Goal: Task Accomplishment & Management: Manage account settings

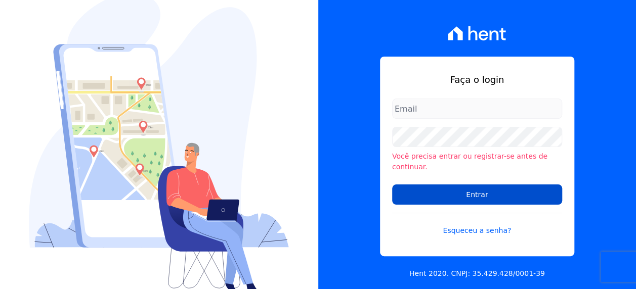
type input "[PERSON_NAME][EMAIL_ADDRESS][DOMAIN_NAME]"
click at [535, 192] on input "Entrar" at bounding box center [477, 195] width 170 height 20
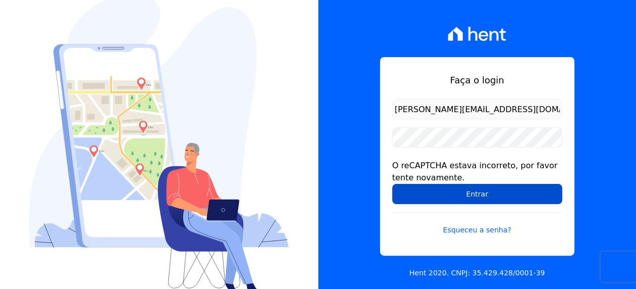
click at [464, 194] on input "Entrar" at bounding box center [477, 194] width 170 height 20
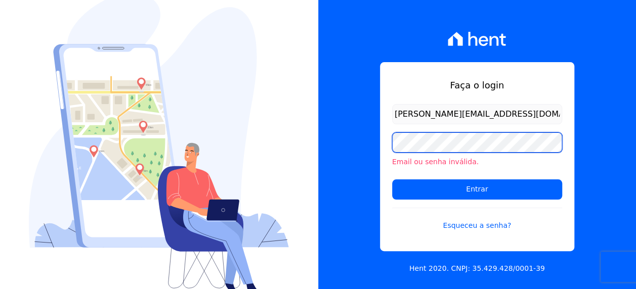
click at [267, 142] on div "Faça o login viviane.morandi@e-arke.com Email ou senha inválida. Entrar Esquece…" at bounding box center [318, 144] width 636 height 289
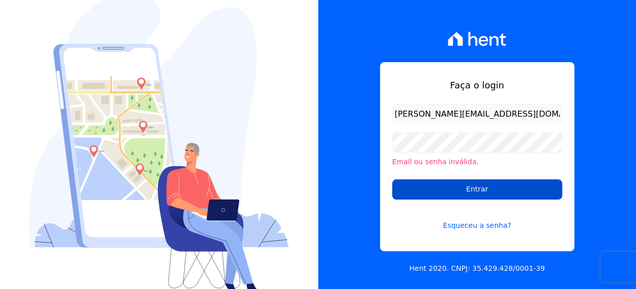
click at [394, 187] on input "Entrar" at bounding box center [477, 190] width 170 height 20
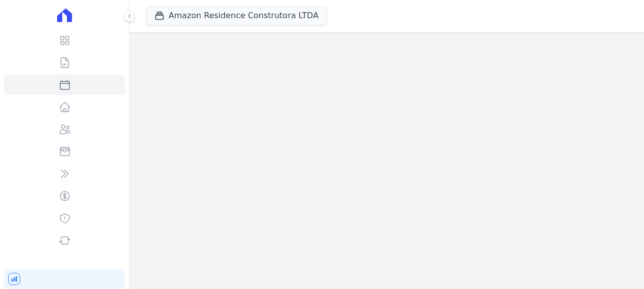
select select
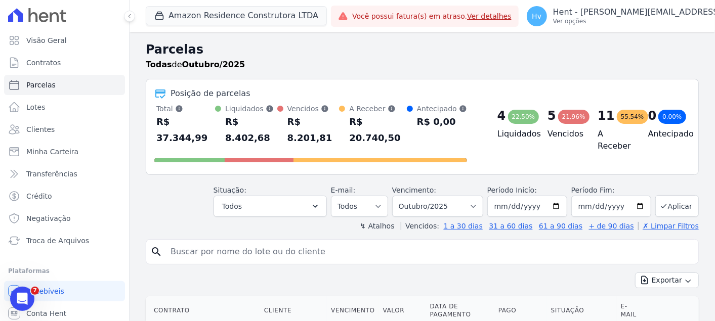
drag, startPoint x: 542, startPoint y: 11, endPoint x: 382, endPoint y: 57, distance: 166.7
click at [382, 57] on h2 "Parcelas" at bounding box center [422, 49] width 553 height 18
click at [275, 16] on button "Amazon Residence Construtora LTDA" at bounding box center [236, 15] width 181 height 19
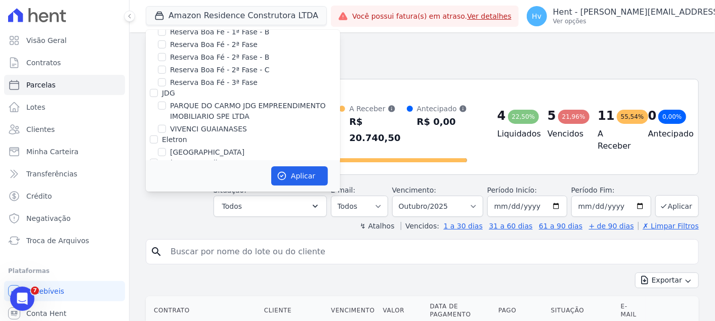
scroll to position [6873, 0]
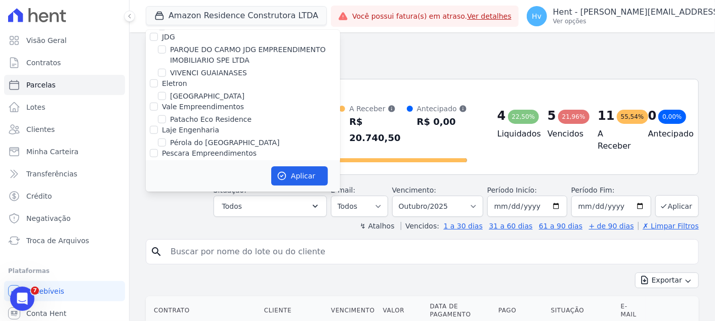
checkbox input "true"
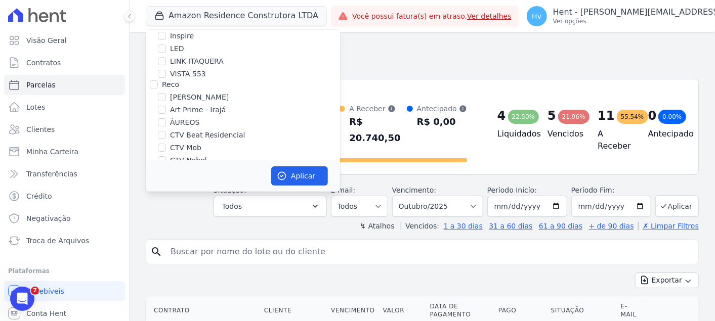
scroll to position [2006, 0]
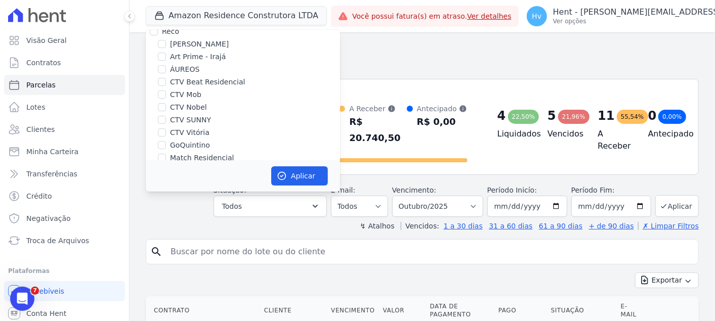
click at [204, 201] on label "Amazon Residence Construtora LTDA" at bounding box center [235, 206] width 131 height 11
click at [166, 202] on input "Amazon Residence Construtora LTDA" at bounding box center [162, 206] width 8 height 8
checkbox input "false"
click at [291, 175] on button "Aplicar" at bounding box center [299, 175] width 57 height 19
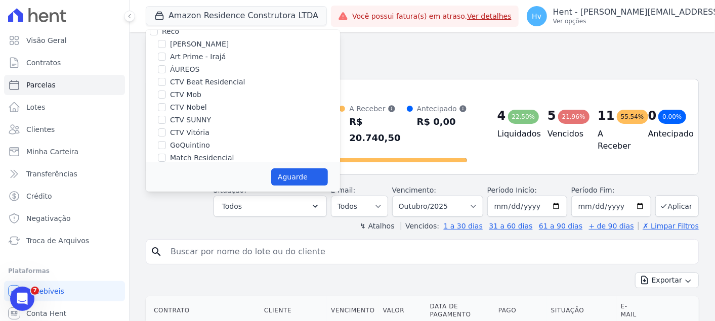
select select
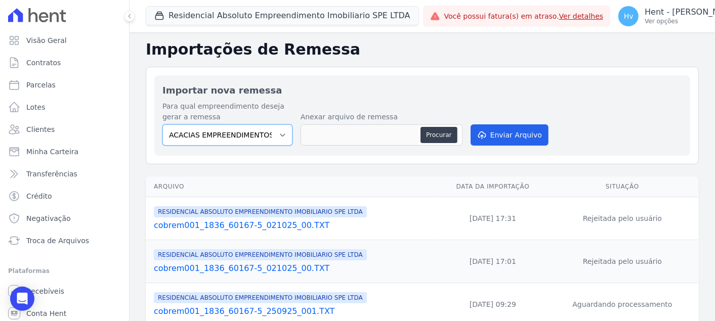
click at [277, 137] on select "ACACIAS EMPREENDIMENTOS IMOBILIARIOS SPE LTDA Acaiá Residencial ACQUA 8 PELOTAS…" at bounding box center [227, 134] width 130 height 21
drag, startPoint x: 623, startPoint y: 95, endPoint x: 408, endPoint y: 156, distance: 223.0
click at [623, 94] on h2 "Importar nova remessa" at bounding box center [422, 90] width 520 height 14
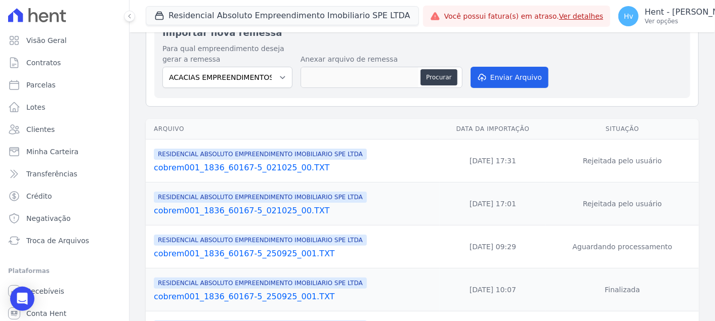
scroll to position [169, 0]
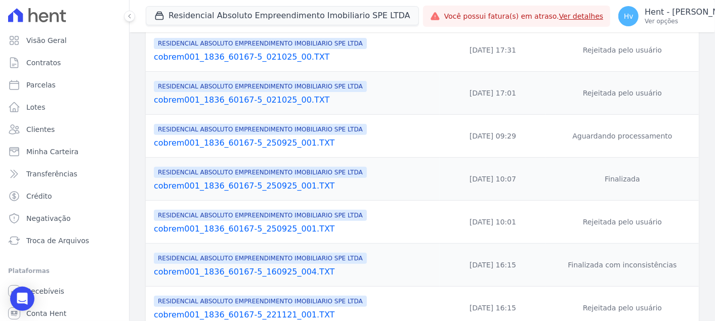
click at [303, 143] on link "cobrem001_1836_60167-5_250925_001.TXT" at bounding box center [295, 143] width 282 height 12
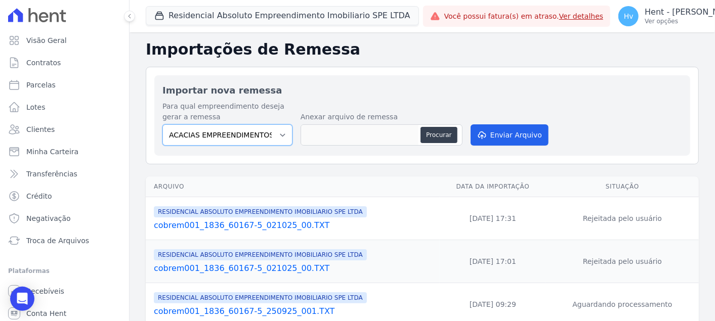
click at [237, 136] on select "ACACIAS EMPREENDIMENTOS IMOBILIARIOS SPE LTDA Acaiá Residencial ACQUA 8 PELOTAS…" at bounding box center [227, 134] width 130 height 21
select select "21105af3-8e19-41b3-95dd-78f9fe83c234"
click at [162, 124] on select "ACACIAS EMPREENDIMENTOS IMOBILIARIOS SPE LTDA Acaiá Residencial ACQUA 8 PELOTAS…" at bounding box center [227, 134] width 130 height 21
click at [437, 132] on button "Procurar" at bounding box center [439, 135] width 36 height 16
type input "cobrem001_1836_60167-5_021025_005.TXT"
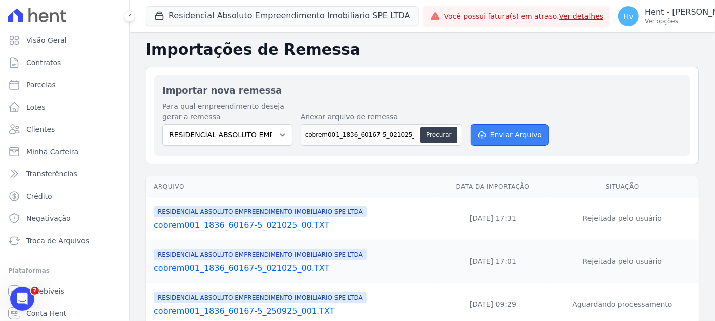
click at [516, 137] on button "Enviar Arquivo" at bounding box center [510, 134] width 78 height 21
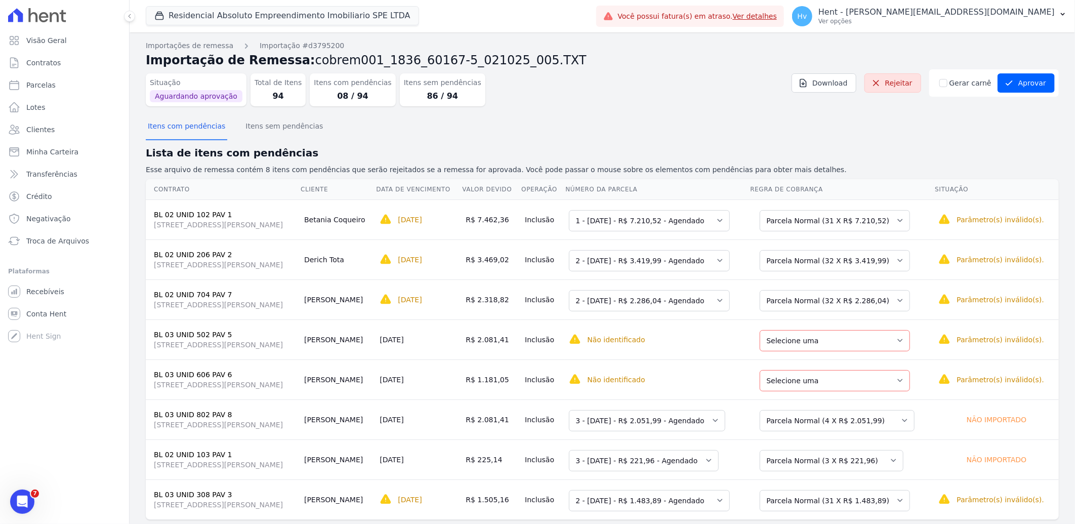
scroll to position [20, 0]
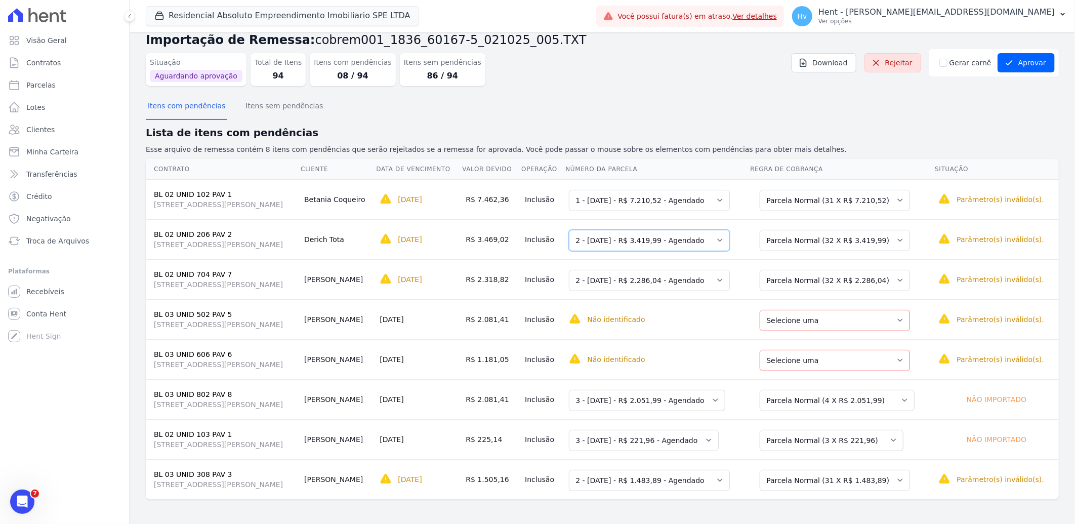
click at [700, 248] on select "Selecione uma 1 - [DATE] - R$ 3.419,99 - Agendado 2 - [DATE] - R$ 3.419,99 - Ag…" at bounding box center [649, 240] width 161 height 21
click at [613, 230] on select "Selecione uma 1 - [DATE] - R$ 3.419,99 - Agendado 2 - [DATE] - R$ 3.419,99 - Ag…" at bounding box center [649, 240] width 161 height 21
click at [714, 239] on select "Selecione uma Nova Parcela Avulsa Parcela Avulsa Existente Parcela Normal (32 X…" at bounding box center [835, 240] width 150 height 21
click at [714, 140] on div "Lista de itens com pendências Esse arquivo de remessa contém 8 itens com pendên…" at bounding box center [602, 140] width 913 height 30
click at [714, 198] on select "Selecione uma 1 - [DATE] - R$ 7.210,52 - Agendado 2 - [DATE] - R$ 7.210,52 - Ag…" at bounding box center [649, 200] width 161 height 21
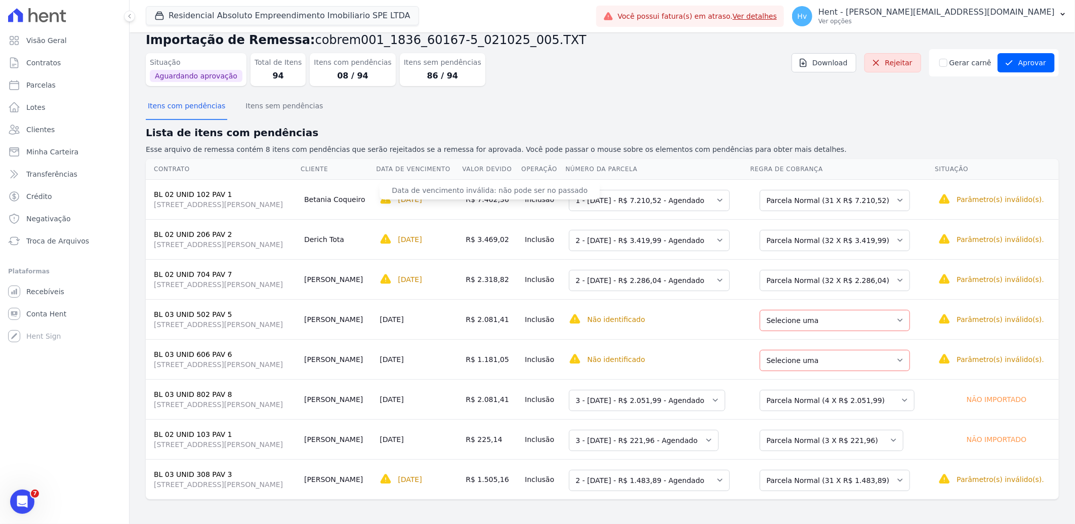
click at [457, 199] on div "[DATE]" at bounding box center [419, 199] width 78 height 12
click at [714, 206] on select "Selecione uma Nova Parcela Avulsa Parcela Avulsa Existente Parcela Normal (31 X…" at bounding box center [835, 200] width 150 height 21
click at [714, 134] on h2 "Lista de itens com pendências" at bounding box center [602, 132] width 913 height 15
click at [714, 321] on select "Selecione uma Nova Parcela Avulsa Parcela Avulsa Existente Parcela Normal (1 X …" at bounding box center [835, 320] width 150 height 21
click at [714, 236] on select "Selecione uma Nova Parcela Avulsa Parcela Avulsa Existente Parcela Normal (32 X…" at bounding box center [835, 240] width 150 height 21
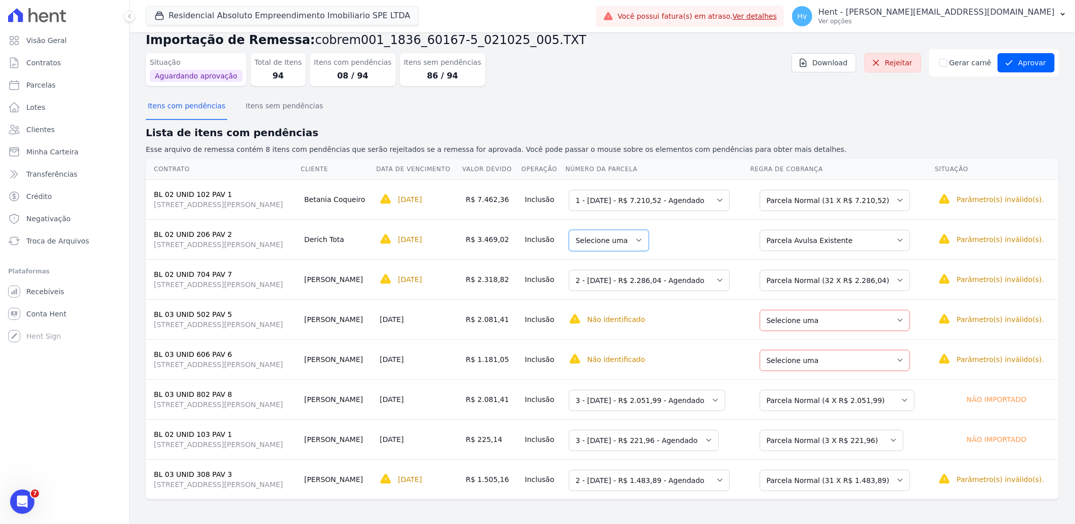
click at [649, 241] on select "Selecione uma" at bounding box center [609, 240] width 80 height 21
click at [714, 244] on select "Selecione uma Nova Parcela Avulsa Parcela Avulsa Existente Parcela Normal (32 X…" at bounding box center [835, 240] width 150 height 21
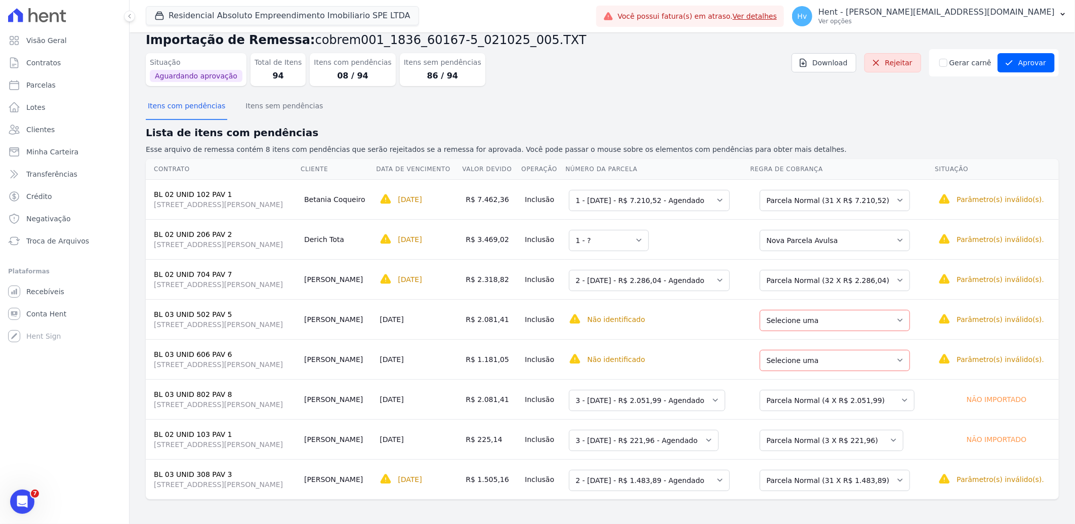
click at [687, 239] on td "Selecione uma 1 - ?" at bounding box center [657, 239] width 185 height 40
click at [649, 239] on select "Selecione uma 1 - ?" at bounding box center [609, 240] width 80 height 21
drag, startPoint x: 676, startPoint y: 239, endPoint x: 682, endPoint y: 239, distance: 5.6
click at [649, 239] on select "Selecione uma 1 - ?" at bounding box center [609, 240] width 80 height 21
click at [714, 233] on select "Selecione uma Nova Parcela Avulsa Parcela Avulsa Existente Parcela Normal (32 X…" at bounding box center [835, 240] width 150 height 21
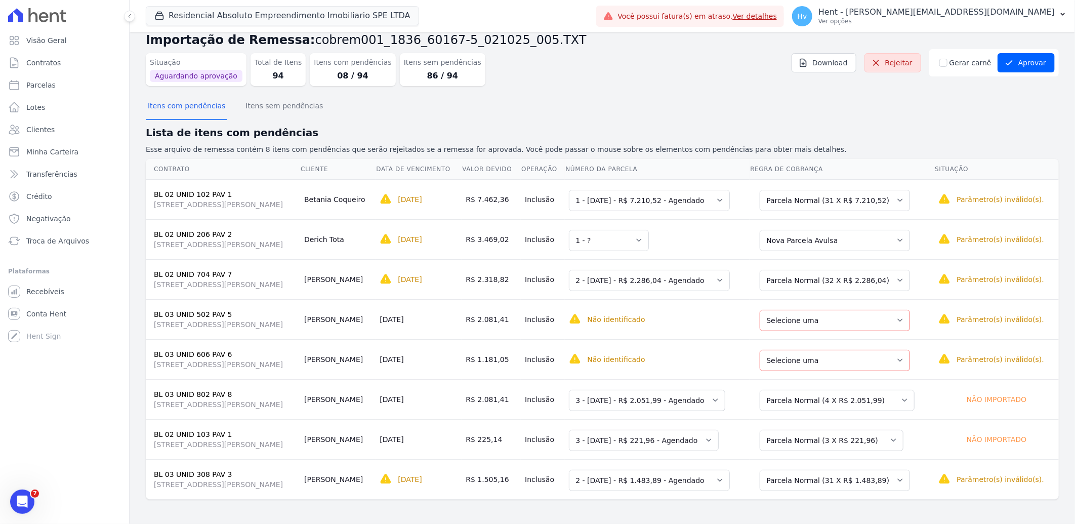
click at [712, 238] on td "Selecione uma 1 - ?" at bounding box center [657, 239] width 185 height 40
click at [714, 244] on select "Selecione uma Nova Parcela Avulsa Parcela Avulsa Existente Parcela Normal (32 X…" at bounding box center [835, 240] width 150 height 21
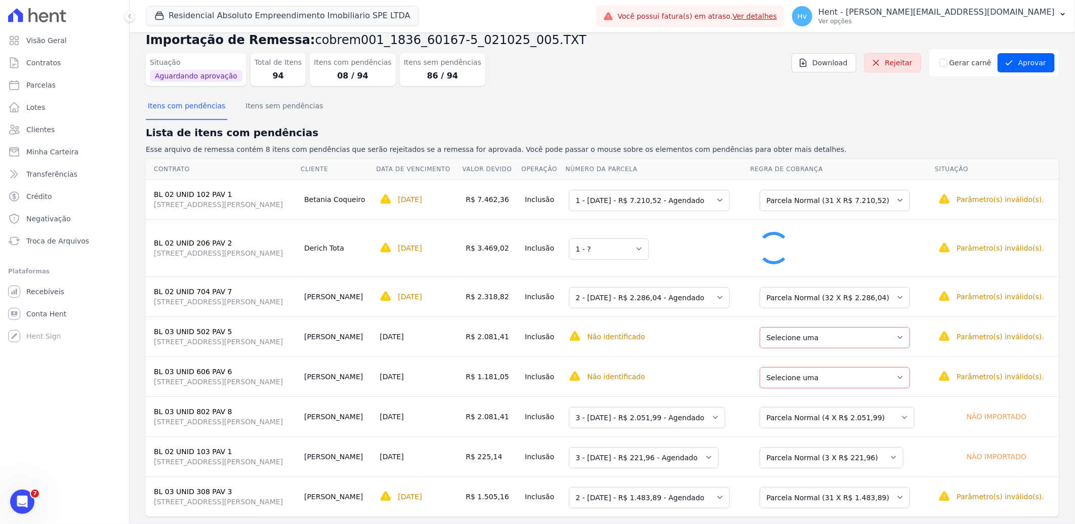
select select "0"
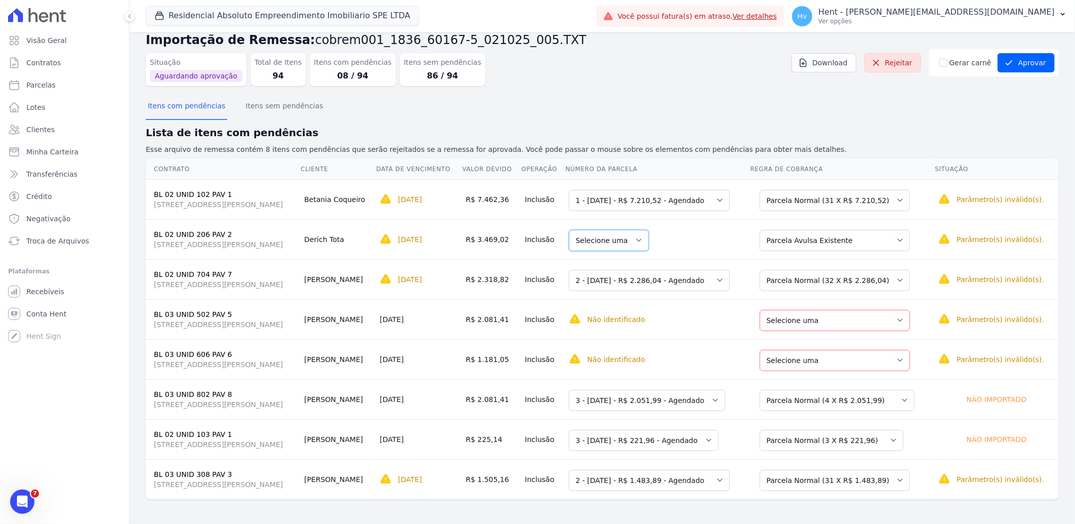
click at [648, 237] on select "Selecione uma" at bounding box center [609, 240] width 80 height 21
click at [649, 237] on select "Selecione uma" at bounding box center [609, 240] width 80 height 21
click at [714, 279] on select "Selecione uma Nova Parcela Avulsa Parcela Avulsa Existente Parcela Normal (32 X…" at bounding box center [835, 280] width 150 height 21
click at [714, 321] on select "Selecione uma Nova Parcela Avulsa Parcela Avulsa Existente Parcela Normal (31 X…" at bounding box center [835, 480] width 150 height 21
click at [649, 321] on select "Selecione uma" at bounding box center [609, 480] width 80 height 21
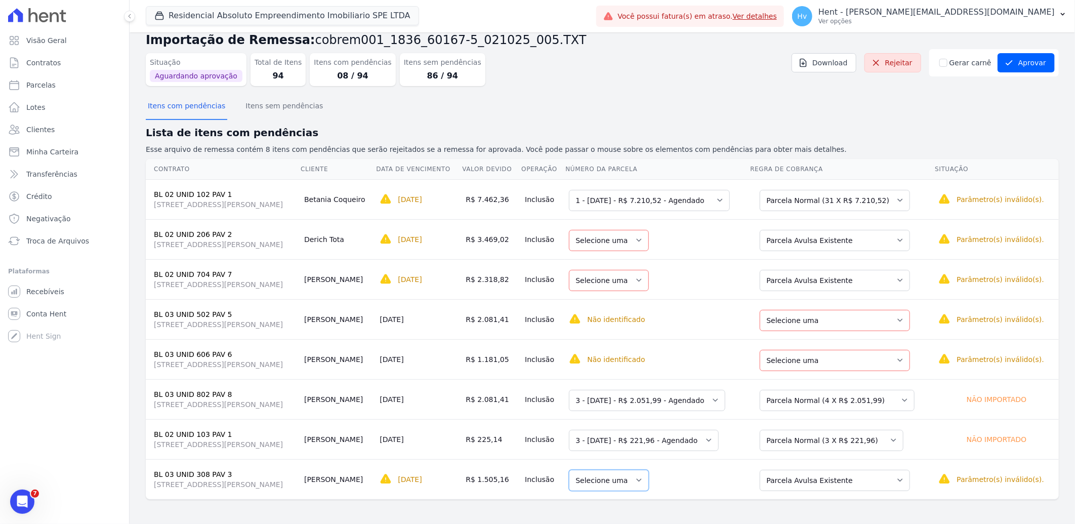
click at [649, 321] on select "Selecione uma" at bounding box center [609, 480] width 80 height 21
click at [649, 279] on select "Selecione uma" at bounding box center [609, 280] width 80 height 21
click at [714, 260] on td "Selecione uma" at bounding box center [657, 279] width 185 height 40
click at [714, 199] on select "Selecione uma Nova Parcela Avulsa Parcela Avulsa Existente Parcela Normal (31 X…" at bounding box center [835, 200] width 150 height 21
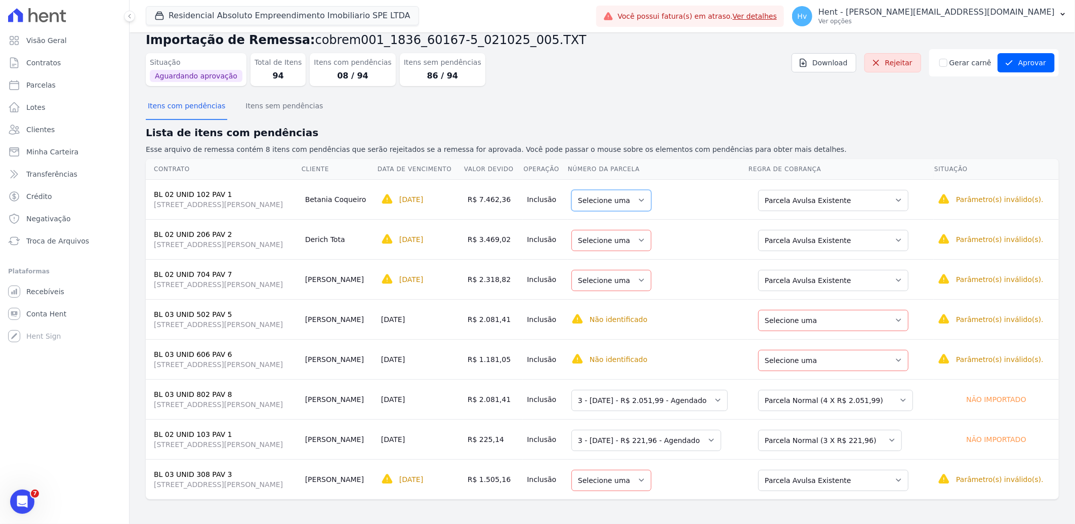
click at [651, 202] on select "Selecione uma" at bounding box center [611, 200] width 80 height 21
click at [714, 321] on select "Selecione uma Nova Parcela Avulsa Parcela Avulsa Existente Parcela Normal (1 X …" at bounding box center [833, 320] width 150 height 21
click at [464, 307] on td "17/10/2025" at bounding box center [420, 319] width 87 height 40
drag, startPoint x: 436, startPoint y: 360, endPoint x: 377, endPoint y: 362, distance: 58.8
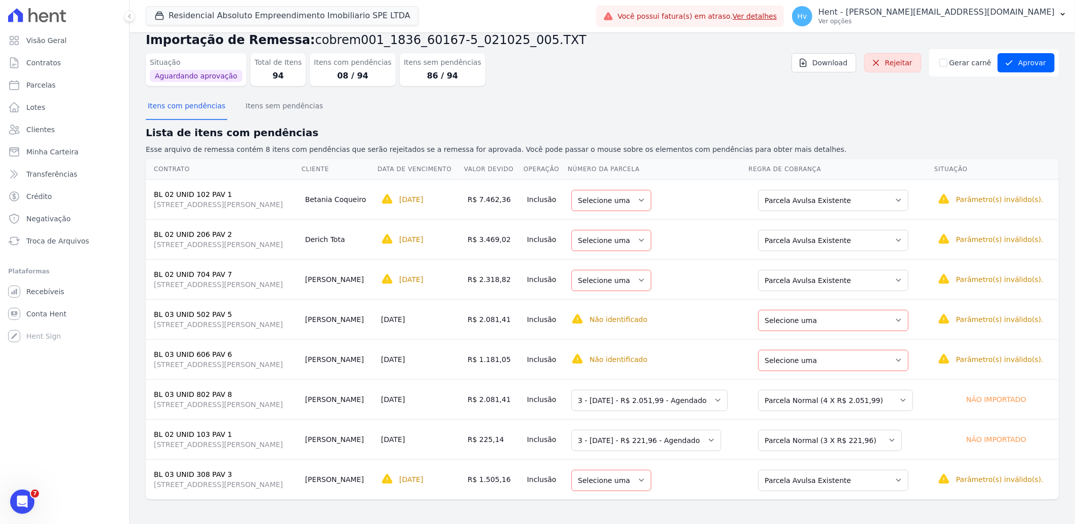
click at [377, 321] on td "[PERSON_NAME]" at bounding box center [339, 359] width 76 height 40
copy td "[PERSON_NAME]"
click at [714, 321] on td "Selecione uma Nova Parcela Avulsa Parcela Avulsa Existente Parcela Normal (1 X …" at bounding box center [841, 359] width 186 height 40
click at [714, 321] on select "Selecione uma Nova Parcela Avulsa Parcela Avulsa Existente Parcela Normal (1 X …" at bounding box center [833, 360] width 150 height 21
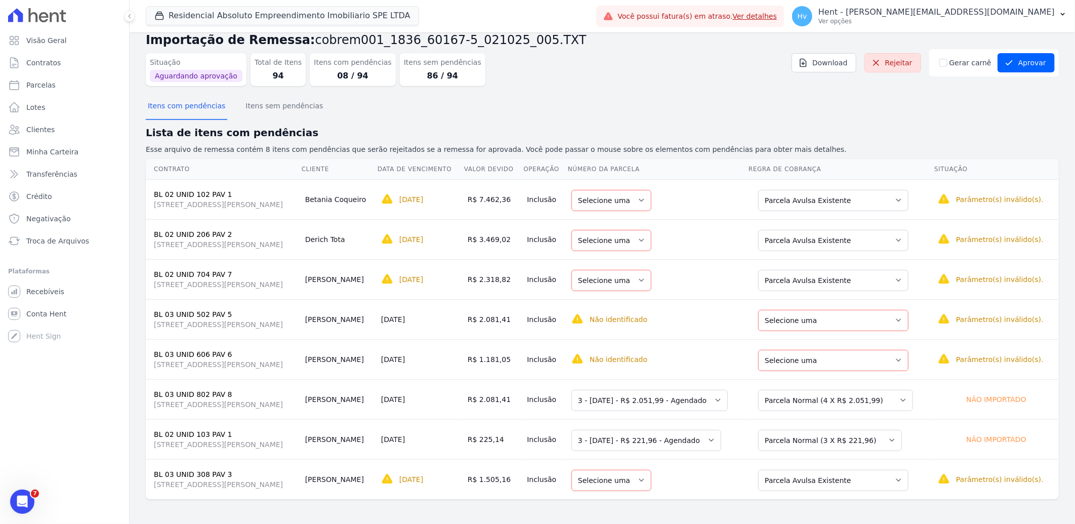
drag, startPoint x: 383, startPoint y: 365, endPoint x: 412, endPoint y: 356, distance: 30.7
click at [377, 321] on td "[PERSON_NAME]" at bounding box center [339, 359] width 76 height 40
drag, startPoint x: 523, startPoint y: 315, endPoint x: 541, endPoint y: 312, distance: 18.5
click at [523, 312] on td "R$ 2.081,41" at bounding box center [494, 319] width 60 height 40
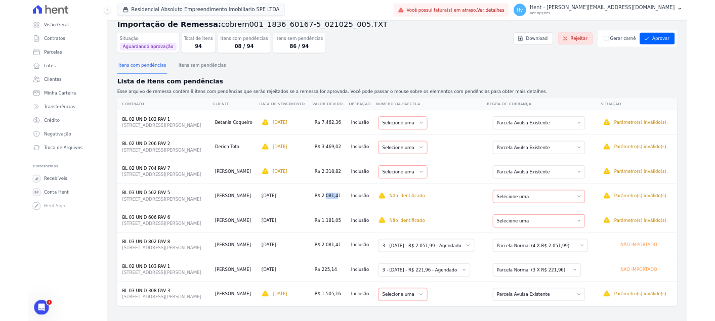
scroll to position [16, 0]
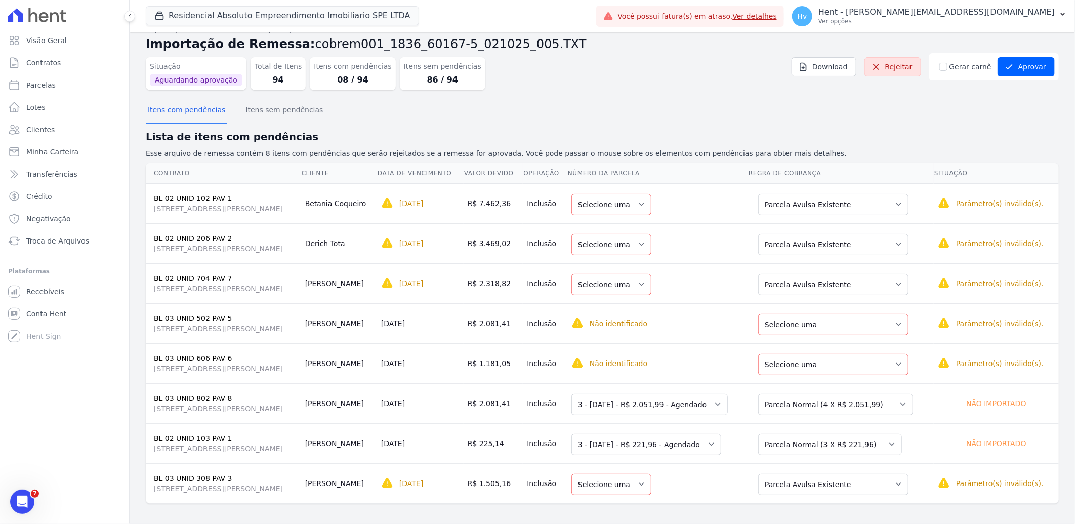
click at [714, 130] on h2 "Lista de itens com pendências" at bounding box center [602, 136] width 913 height 15
click at [714, 69] on link "Rejeitar" at bounding box center [892, 66] width 57 height 19
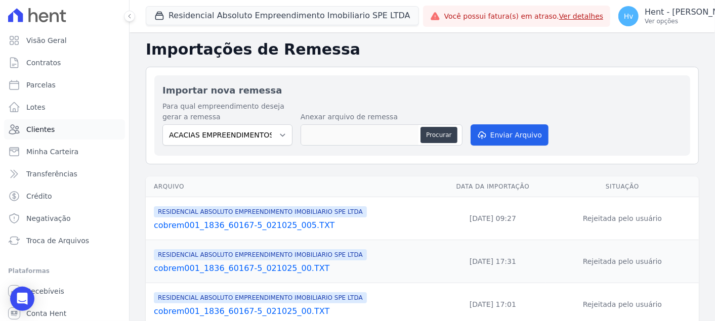
click at [43, 127] on span "Clientes" at bounding box center [40, 129] width 28 height 10
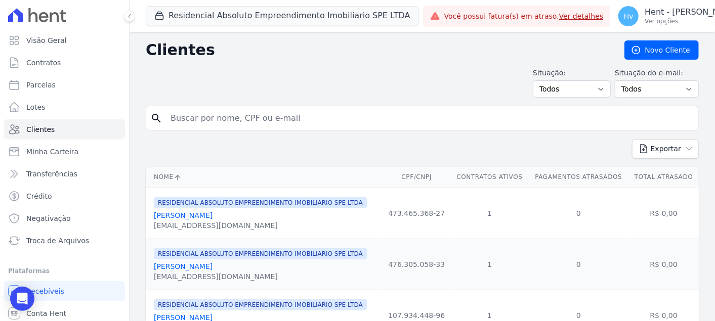
click at [299, 115] on input "search" at bounding box center [429, 118] width 530 height 20
type input "carlos"
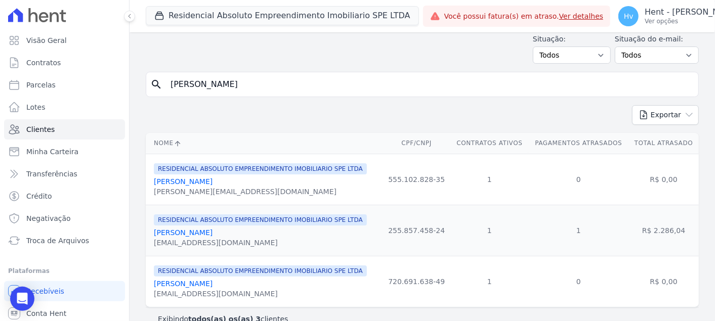
scroll to position [51, 0]
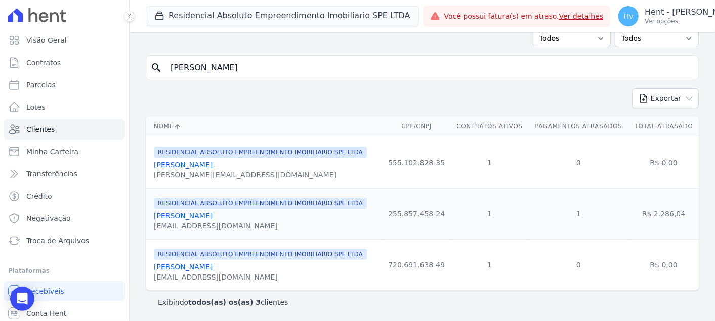
click at [207, 218] on link "[PERSON_NAME]" at bounding box center [183, 216] width 59 height 8
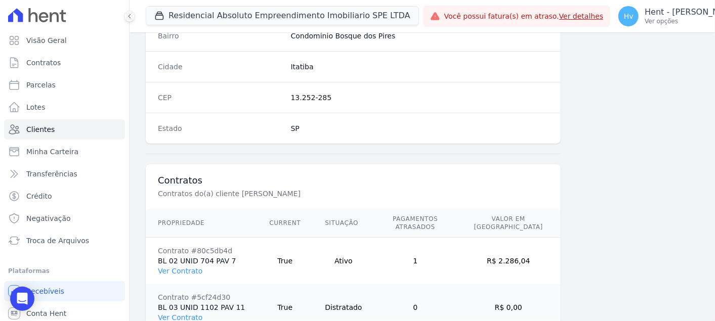
scroll to position [667, 0]
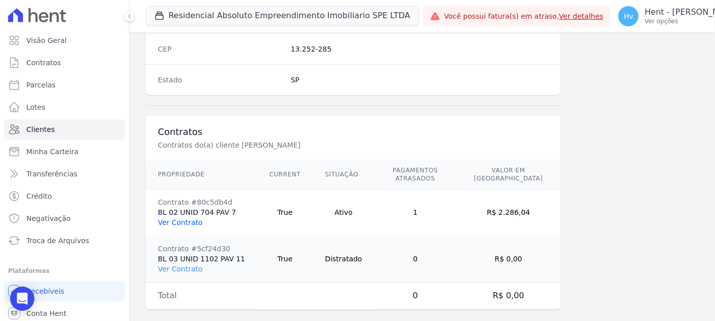
click at [189, 219] on link "Ver Contrato" at bounding box center [180, 223] width 45 height 8
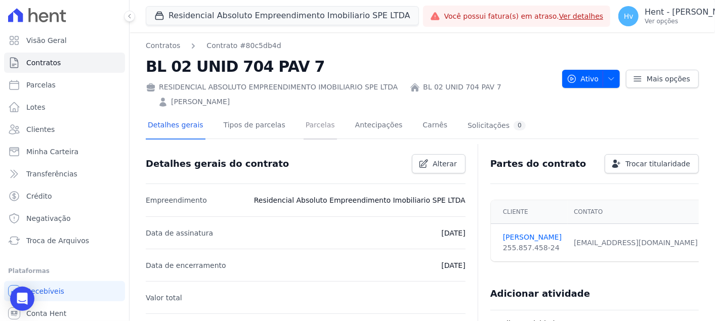
click at [309, 127] on link "Parcelas" at bounding box center [320, 126] width 33 height 27
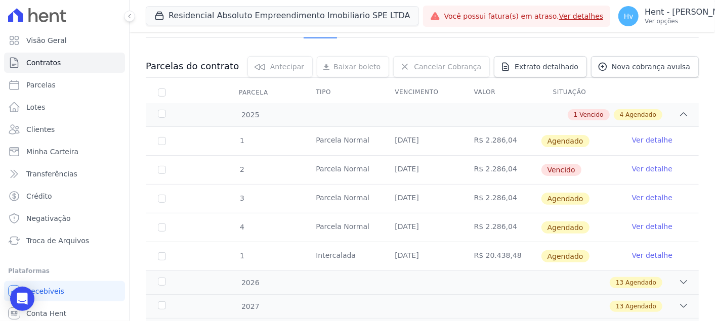
scroll to position [112, 0]
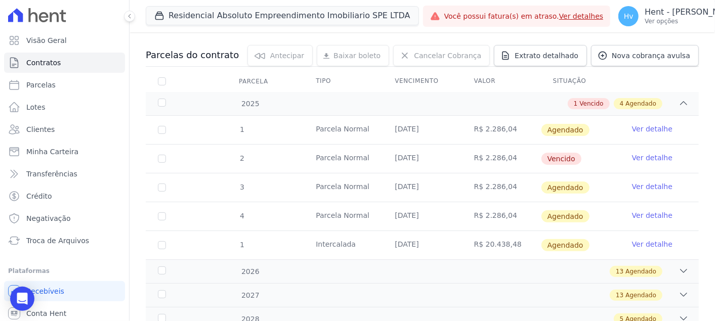
click at [634, 126] on link "Ver detalhe" at bounding box center [652, 129] width 40 height 10
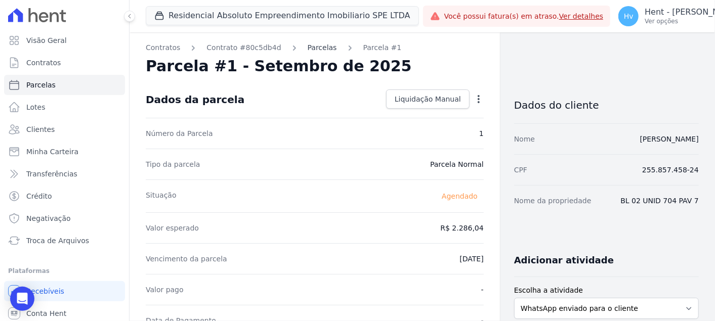
click at [308, 46] on link "Parcelas" at bounding box center [322, 48] width 29 height 11
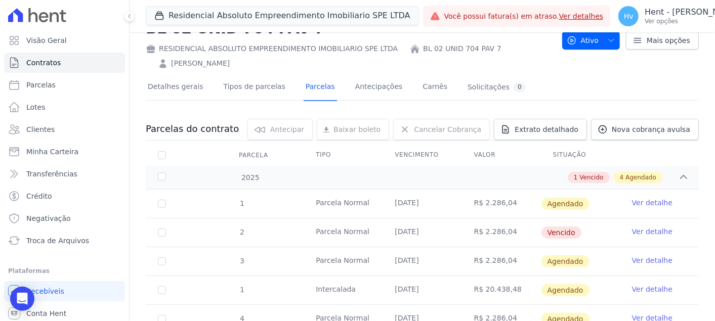
scroll to position [56, 0]
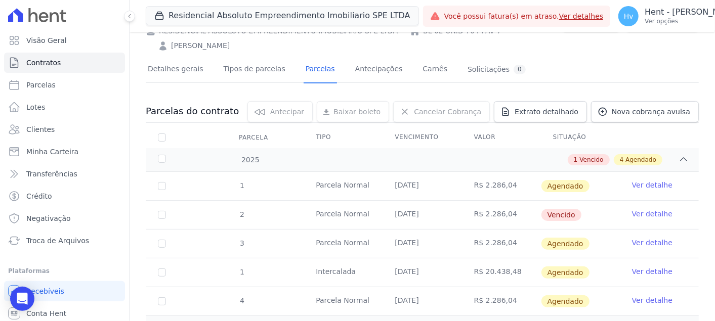
click at [632, 213] on link "Ver detalhe" at bounding box center [652, 214] width 40 height 10
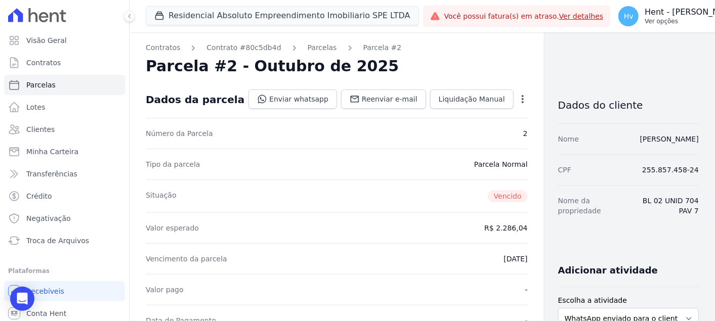
drag, startPoint x: 629, startPoint y: 18, endPoint x: 624, endPoint y: 22, distance: 6.4
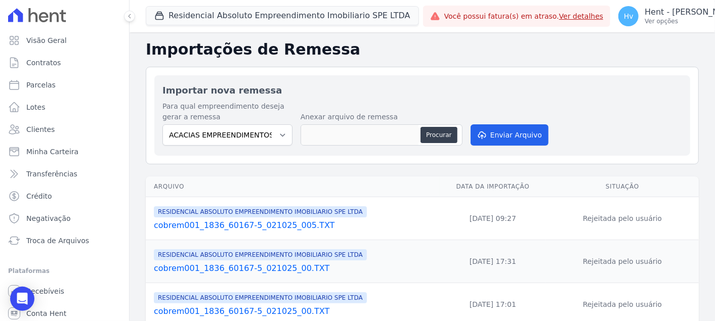
drag, startPoint x: 667, startPoint y: 4, endPoint x: 439, endPoint y: 48, distance: 232.4
click at [439, 48] on h2 "Importações de Remessa" at bounding box center [422, 49] width 553 height 18
click at [241, 134] on select "ACACIAS EMPREENDIMENTOS IMOBILIARIOS SPE LTDA Acaiá Residencial ACQUA 8 PELOTAS…" at bounding box center [227, 134] width 130 height 21
select select "21105af3-8e19-41b3-95dd-78f9fe83c234"
click at [162, 124] on select "ACACIAS EMPREENDIMENTOS IMOBILIARIOS SPE LTDA Acaiá Residencial ACQUA 8 PELOTAS…" at bounding box center [227, 134] width 130 height 21
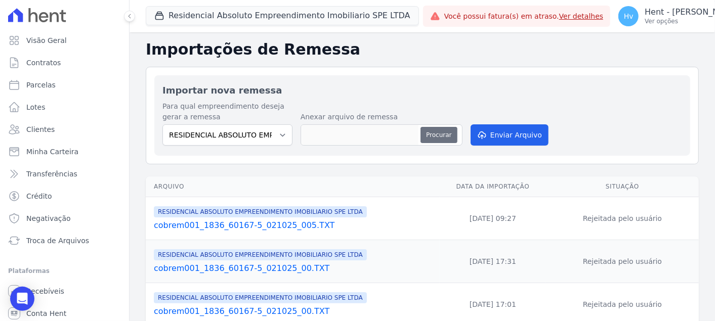
click at [433, 137] on button "Procurar" at bounding box center [439, 135] width 36 height 16
type input "cobrem001_1836_60167-5_021025_006.TXT"
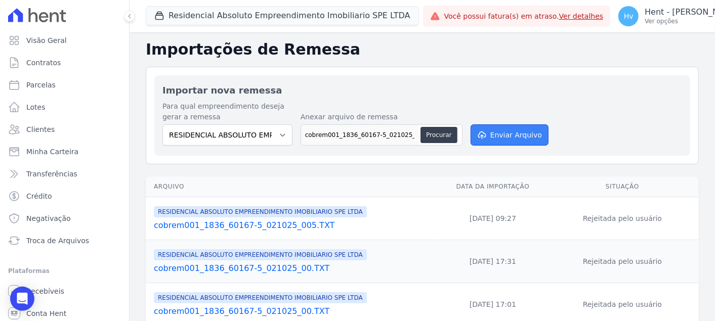
click at [484, 139] on button "Enviar Arquivo" at bounding box center [510, 134] width 78 height 21
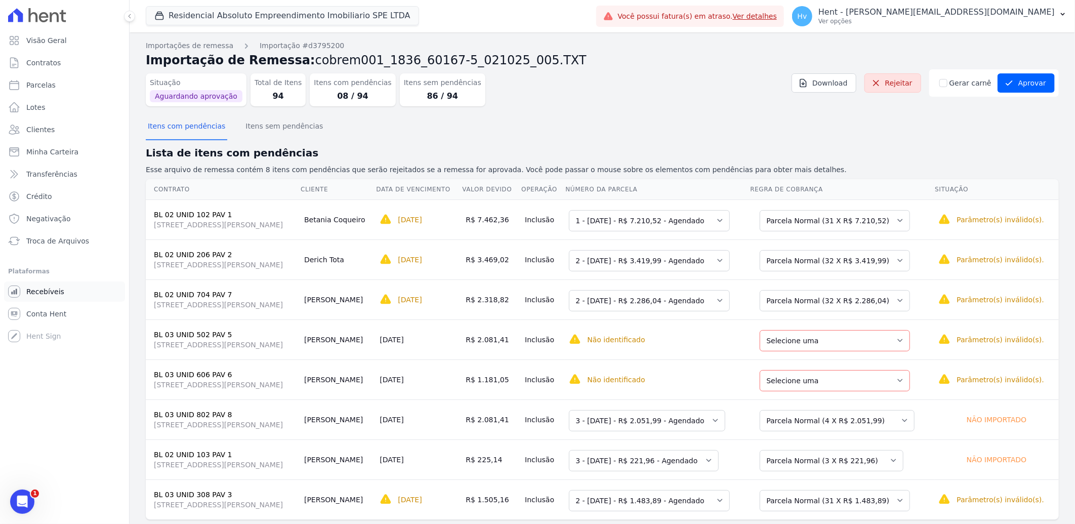
click at [60, 293] on link "Recebíveis" at bounding box center [64, 291] width 121 height 20
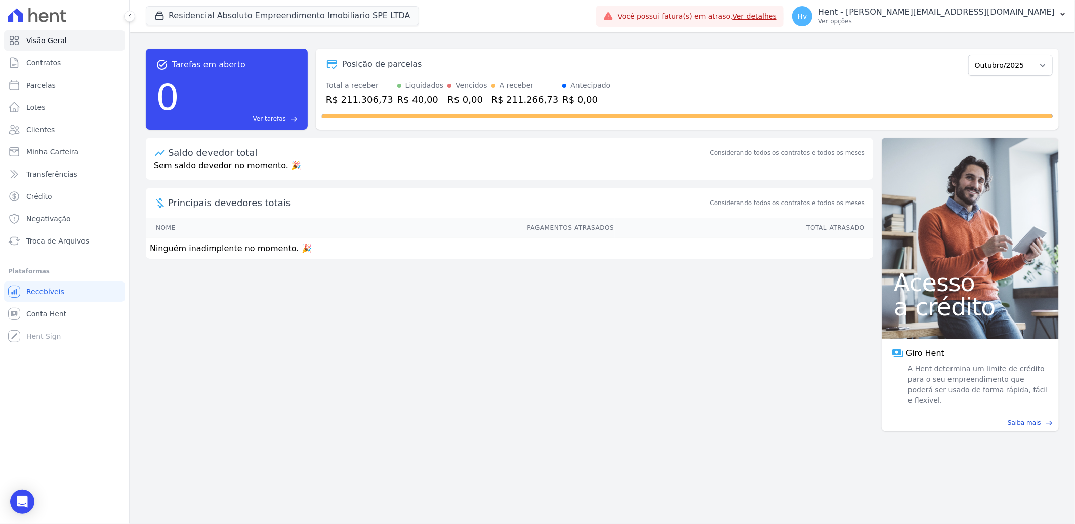
drag, startPoint x: 638, startPoint y: 380, endPoint x: 650, endPoint y: 378, distance: 12.8
click at [643, 379] on div "task_alt Tarefas em aberto 0 Ver tarefas east Posição de parcelas Maio/2025 Jun…" at bounding box center [602, 277] width 945 height 491
click at [1018, 72] on select "Maio/2025 Junho/2025 Julho/2025 Agosto/2025 Setembro/2025 Outubro/2025 Novembro…" at bounding box center [1010, 65] width 85 height 21
click at [492, 425] on div "task_alt Tarefas em aberto 0 Ver tarefas east Posição de parcelas Maio/2025 Jun…" at bounding box center [602, 277] width 945 height 491
click at [492, 422] on div "task_alt Tarefas em aberto 0 Ver tarefas east Posição de parcelas Maio/2025 Jun…" at bounding box center [602, 277] width 945 height 491
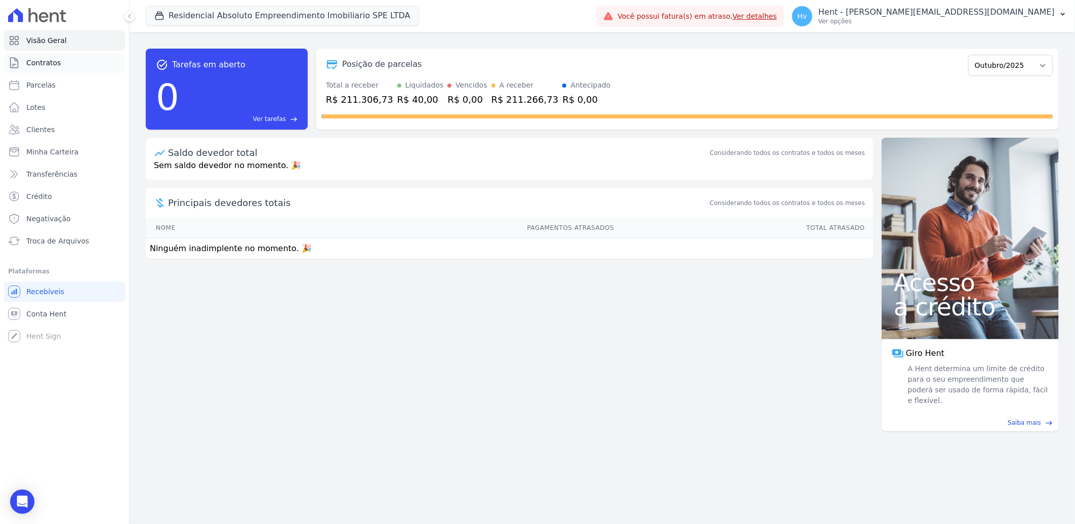
click at [61, 63] on link "Contratos" at bounding box center [64, 63] width 121 height 20
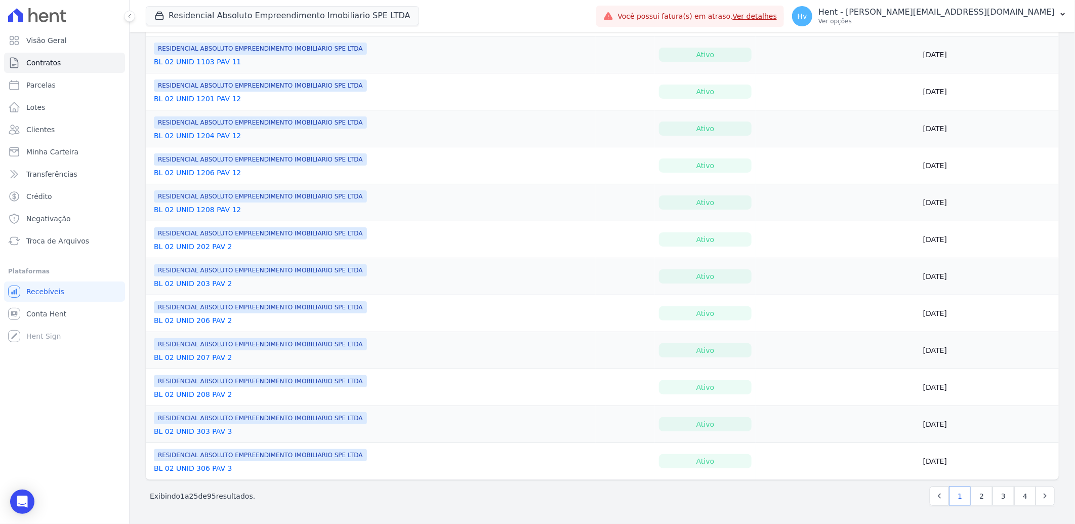
scroll to position [628, 0]
click at [971, 494] on link "2" at bounding box center [982, 495] width 22 height 19
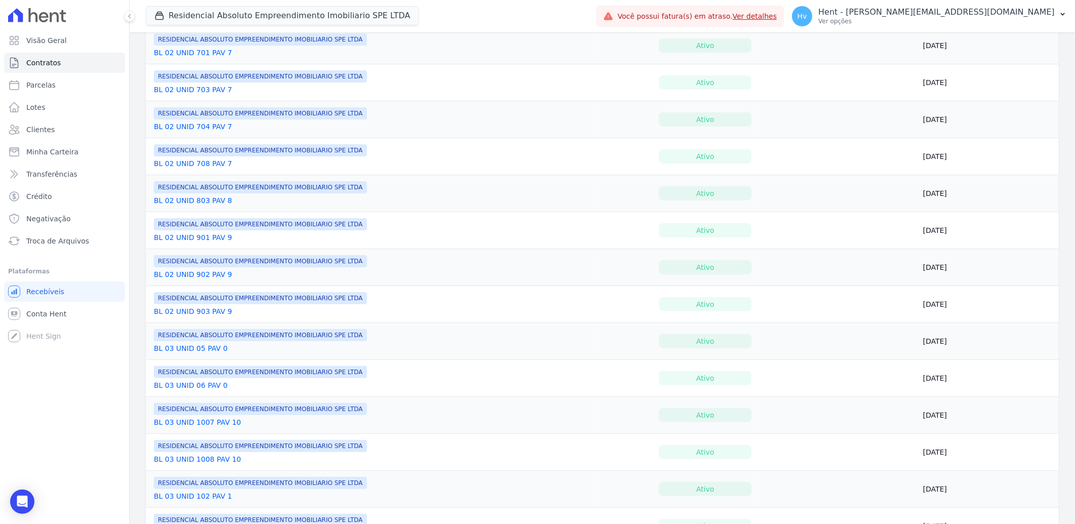
scroll to position [618, 0]
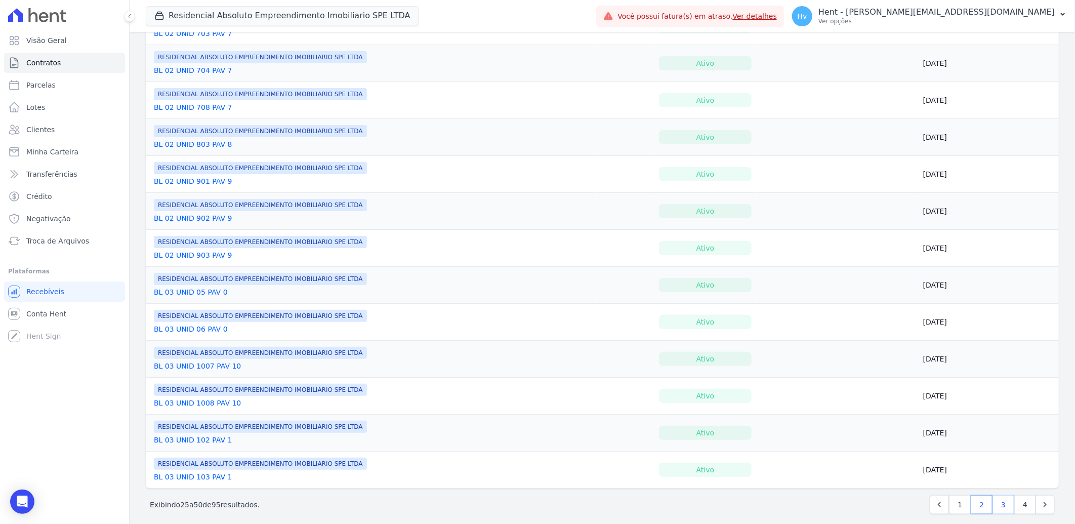
click at [994, 501] on link "3" at bounding box center [1003, 504] width 22 height 19
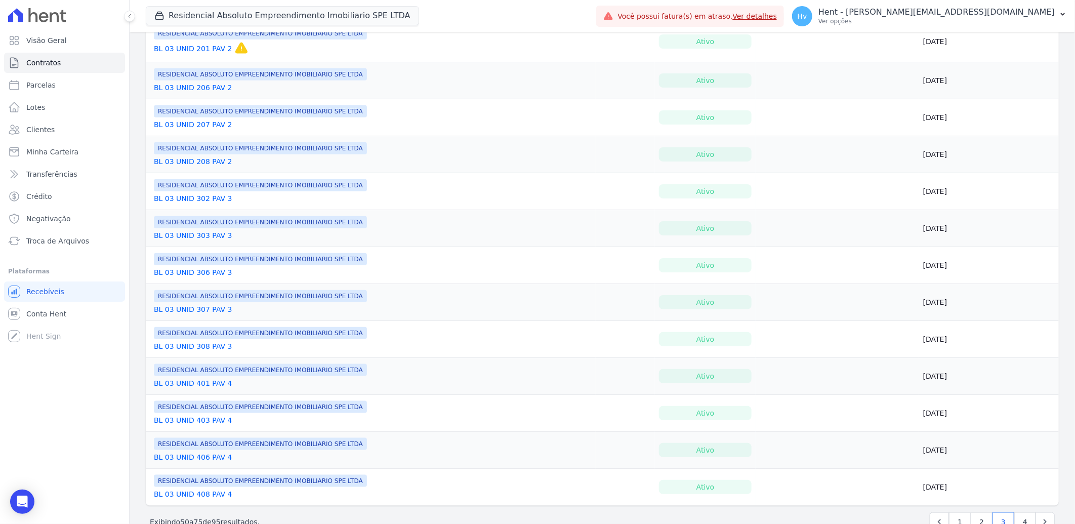
scroll to position [618, 0]
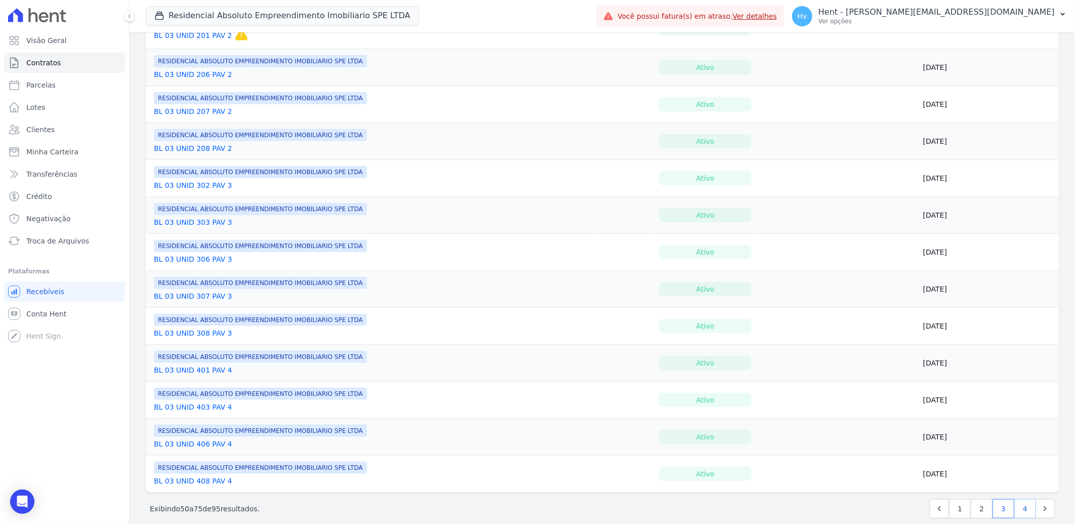
click at [1014, 510] on link "4" at bounding box center [1025, 508] width 22 height 19
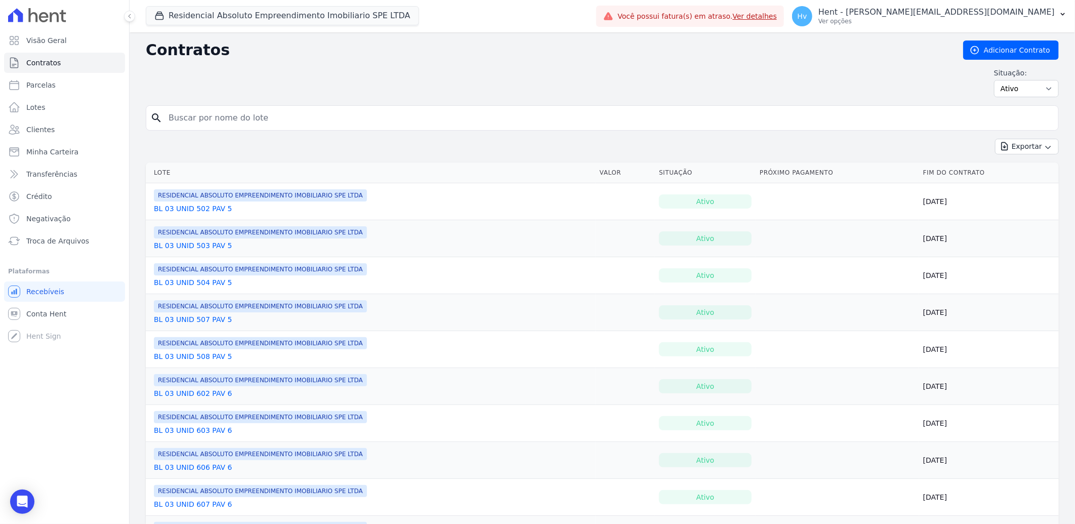
click at [208, 247] on link "BL 03 UNID 503 PAV 5" at bounding box center [193, 245] width 78 height 10
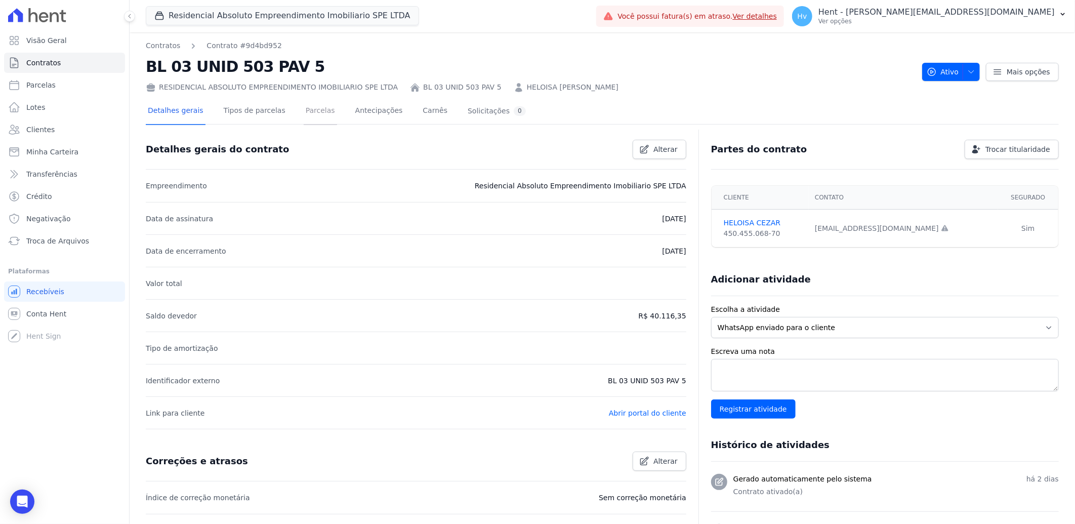
click at [314, 109] on link "Parcelas" at bounding box center [320, 111] width 33 height 27
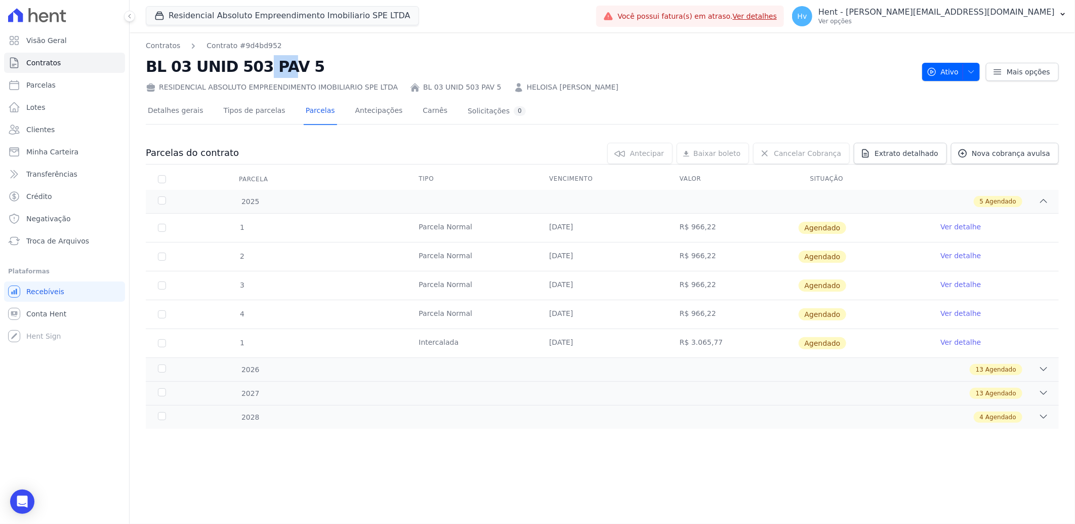
drag, startPoint x: 184, startPoint y: 73, endPoint x: 208, endPoint y: 69, distance: 25.1
click at [208, 69] on h2 "BL 03 UNID 503 PAV 5" at bounding box center [530, 66] width 768 height 23
click at [52, 127] on link "Clientes" at bounding box center [64, 129] width 121 height 20
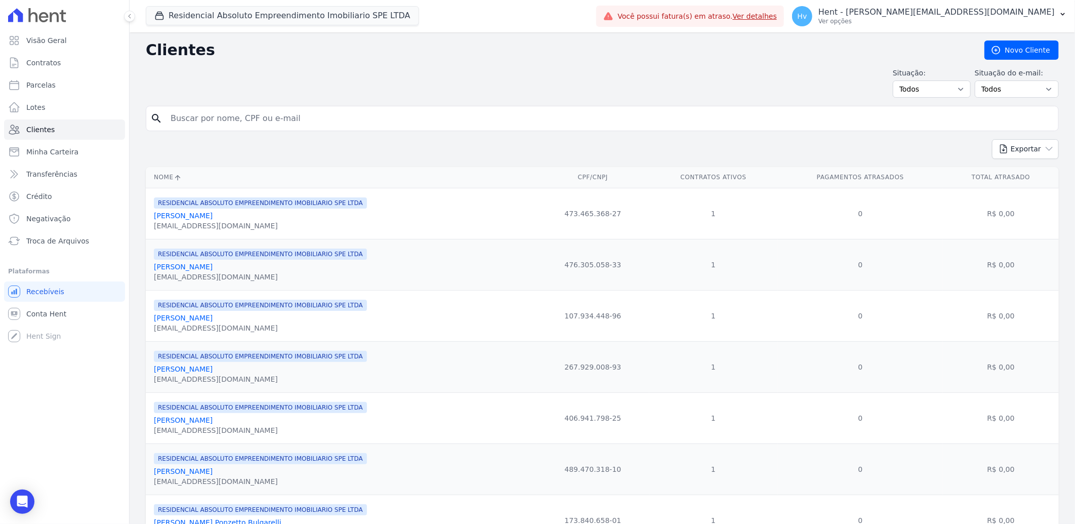
click at [363, 115] on input "search" at bounding box center [609, 118] width 890 height 20
type input "[PERSON_NAME]"
click at [313, 116] on input "lucas" at bounding box center [609, 118] width 890 height 20
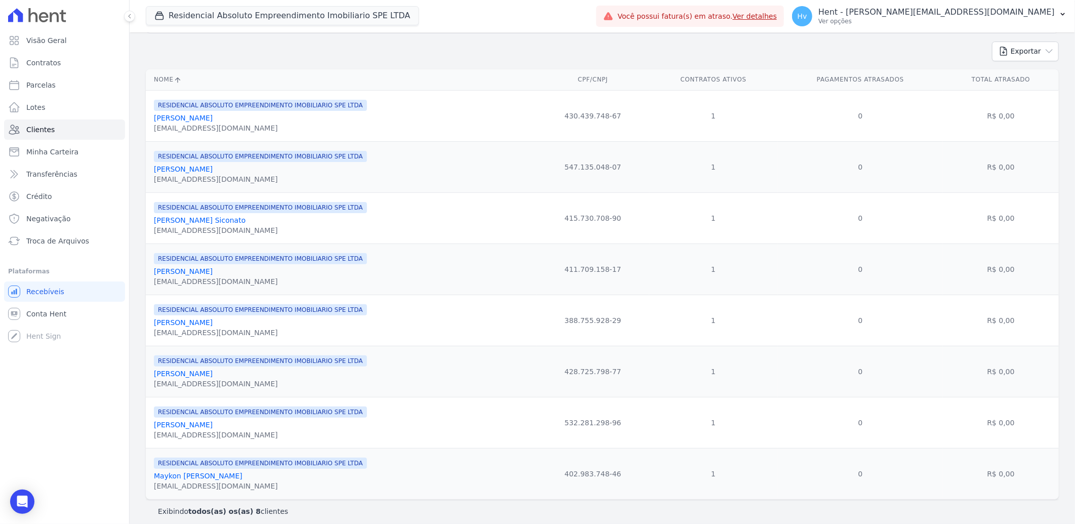
scroll to position [107, 0]
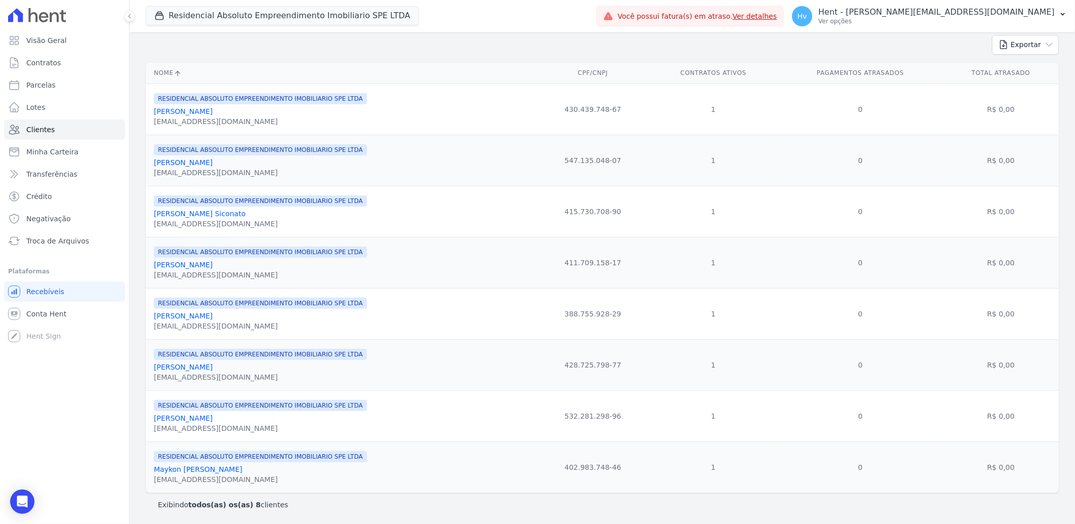
click at [213, 417] on link "Lucas Reck De Oliveira" at bounding box center [183, 418] width 59 height 8
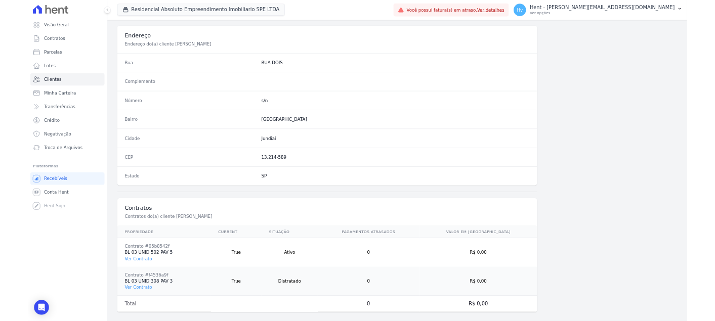
scroll to position [471, 0]
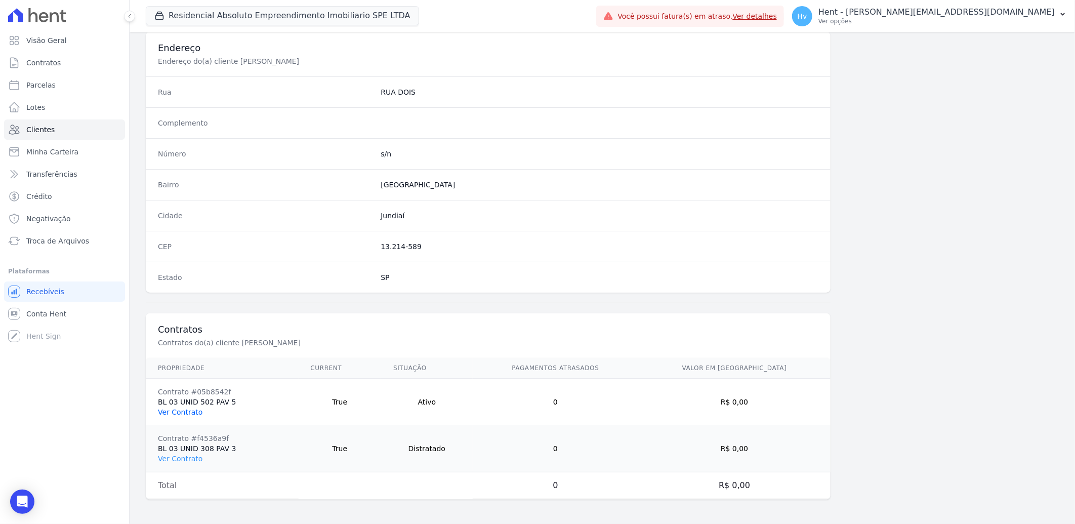
click at [191, 415] on link "Ver Contrato" at bounding box center [180, 412] width 45 height 8
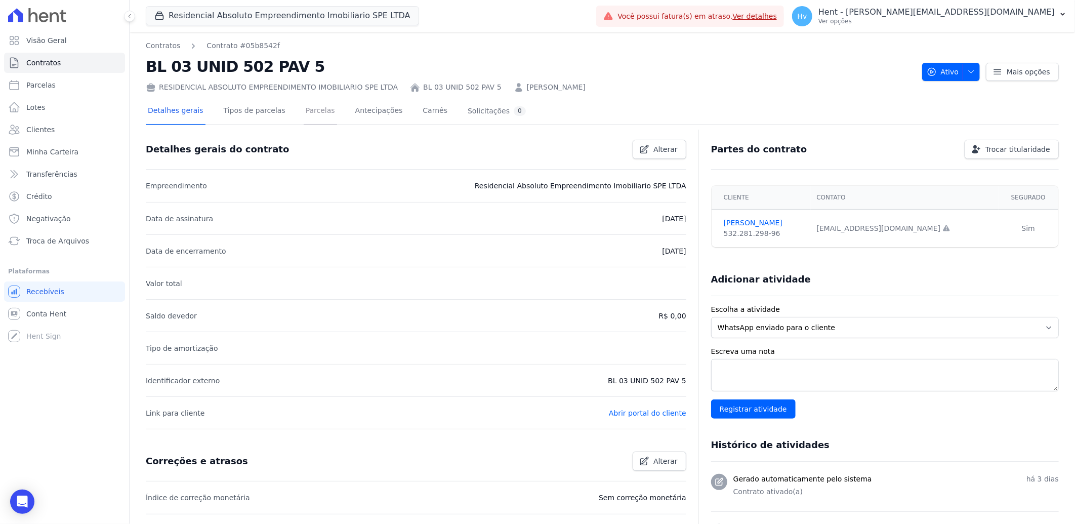
click at [314, 112] on link "Parcelas" at bounding box center [320, 111] width 33 height 27
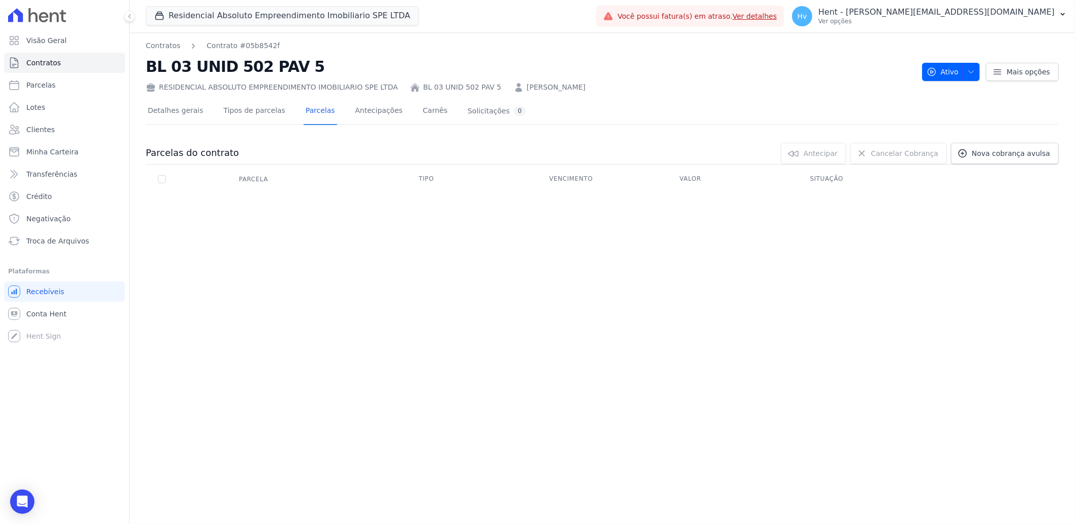
click at [346, 373] on div "Contratos Contrato #05b8542f BL 03 UNID 502 PAV 5 RESIDENCIAL ABSOLUTO EMPREEND…" at bounding box center [602, 277] width 945 height 491
click at [415, 341] on div "Contratos Contrato #05b8542f BL 03 UNID 502 PAV 5 RESIDENCIAL ABSOLUTO EMPREEND…" at bounding box center [602, 277] width 945 height 491
click at [304, 256] on div "Contratos Contrato #05b8542f BL 03 UNID 502 PAV 5 RESIDENCIAL ABSOLUTO EMPREEND…" at bounding box center [602, 277] width 945 height 491
click at [452, 422] on div "Contratos Contrato #05b8542f BL 03 UNID 502 PAV 5 RESIDENCIAL ABSOLUTO EMPREEND…" at bounding box center [602, 277] width 945 height 491
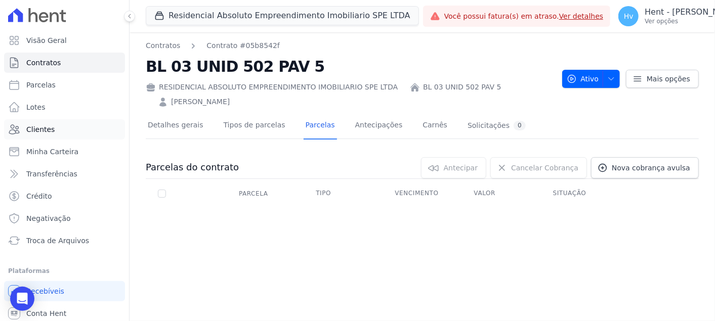
click at [51, 130] on span "Clientes" at bounding box center [40, 129] width 28 height 10
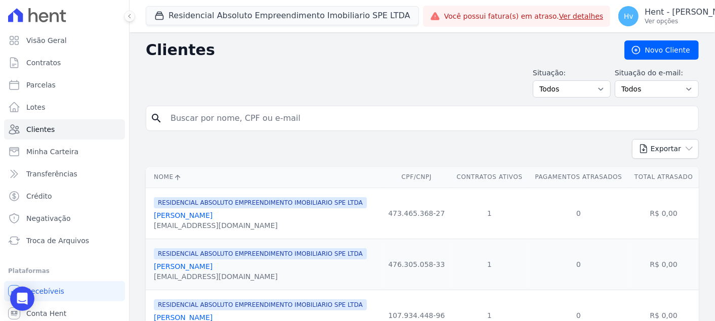
click at [276, 112] on input "search" at bounding box center [429, 118] width 530 height 20
type input "beatriz"
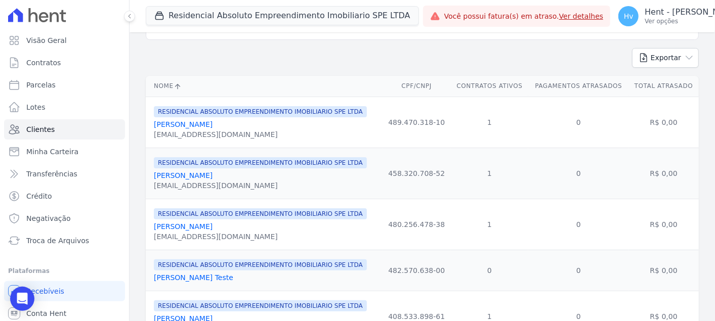
scroll to position [144, 0]
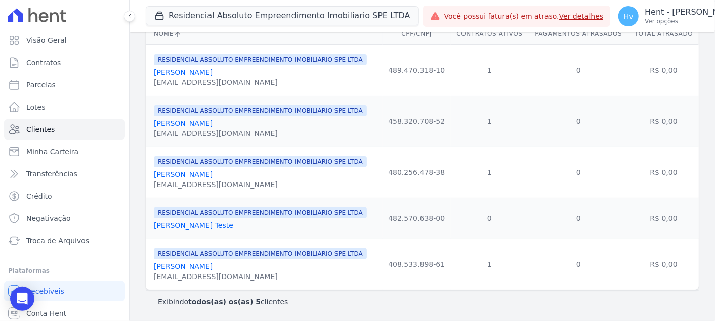
click at [189, 122] on link "[PERSON_NAME]" at bounding box center [183, 123] width 59 height 8
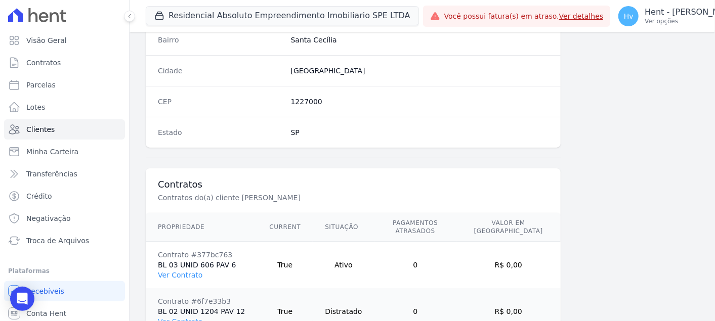
scroll to position [667, 0]
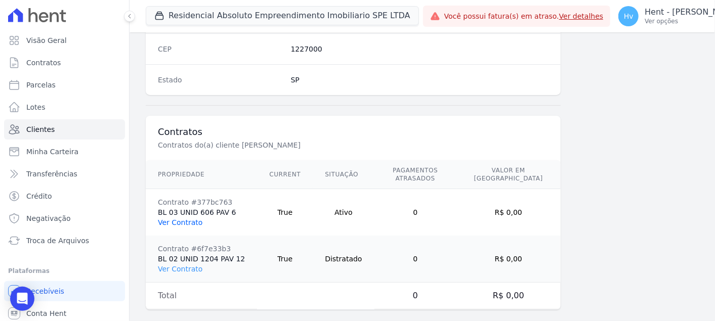
click at [170, 219] on link "Ver Contrato" at bounding box center [180, 223] width 45 height 8
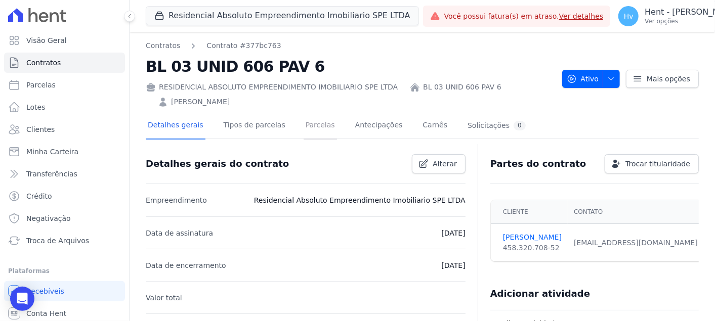
click at [304, 128] on link "Parcelas" at bounding box center [320, 126] width 33 height 27
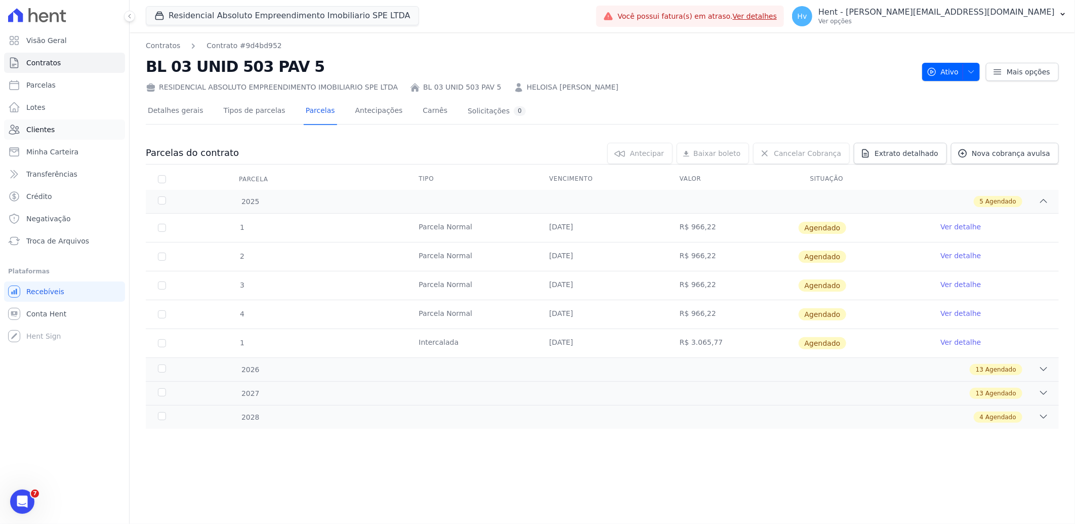
drag, startPoint x: 49, startPoint y: 127, endPoint x: 58, endPoint y: 130, distance: 9.6
click at [49, 127] on span "Clientes" at bounding box center [40, 129] width 28 height 10
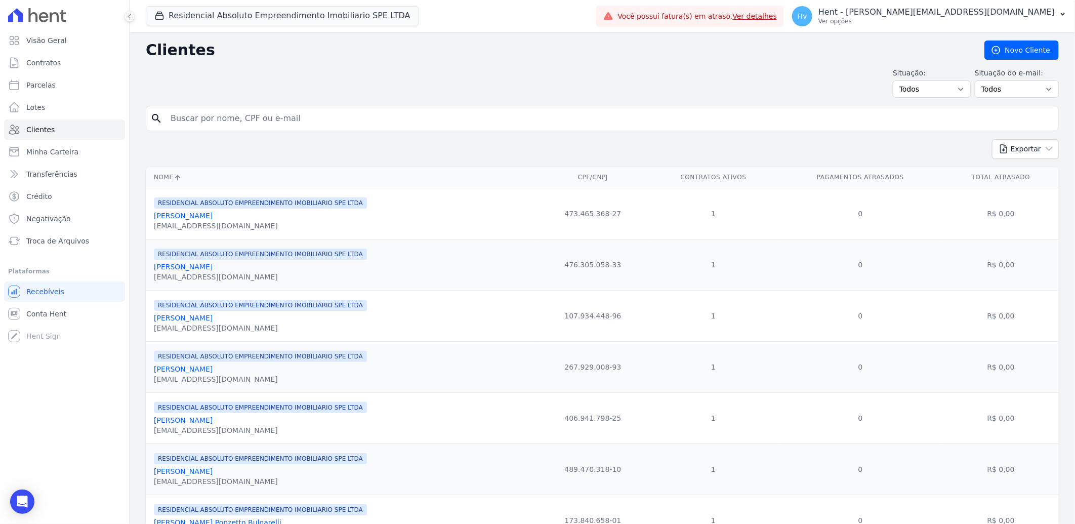
drag, startPoint x: 352, startPoint y: 119, endPoint x: 366, endPoint y: 121, distance: 13.8
click at [352, 119] on input "search" at bounding box center [609, 118] width 890 height 20
paste input "[PERSON_NAME]"
type input "[PERSON_NAME]"
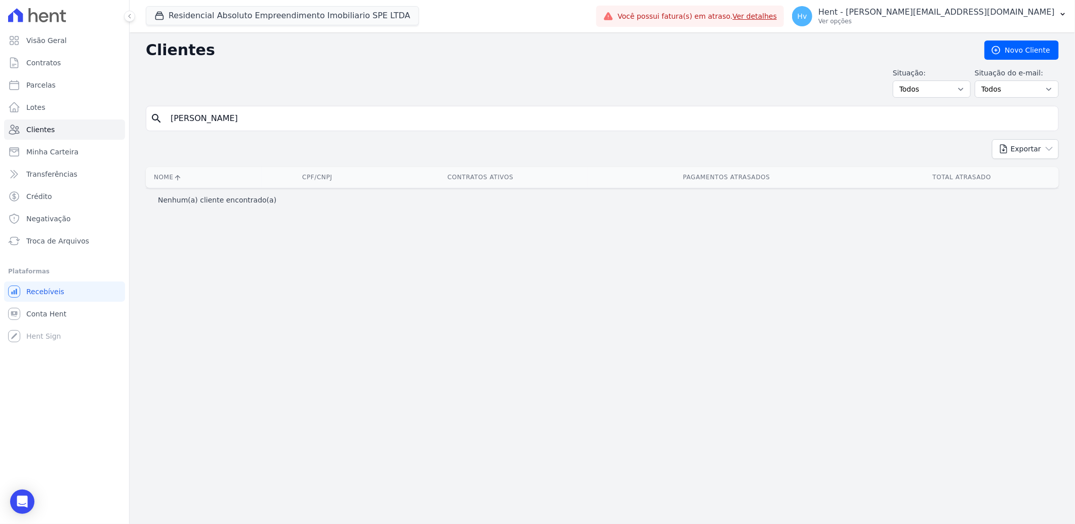
click at [291, 120] on input "[PERSON_NAME]" at bounding box center [609, 118] width 890 height 20
type input "[PERSON_NAME]"
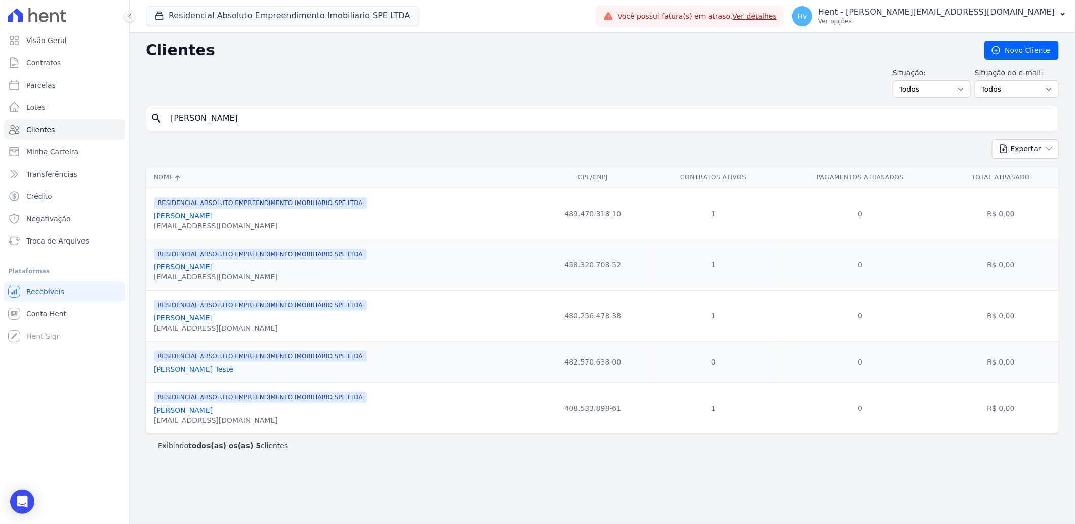
click at [206, 271] on link "[PERSON_NAME]" at bounding box center [183, 267] width 59 height 8
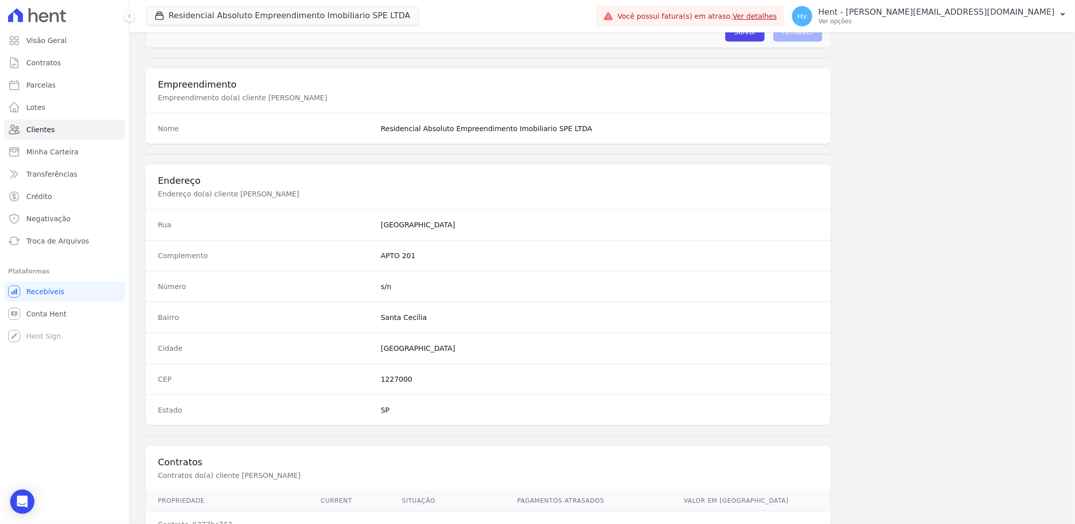
scroll to position [471, 0]
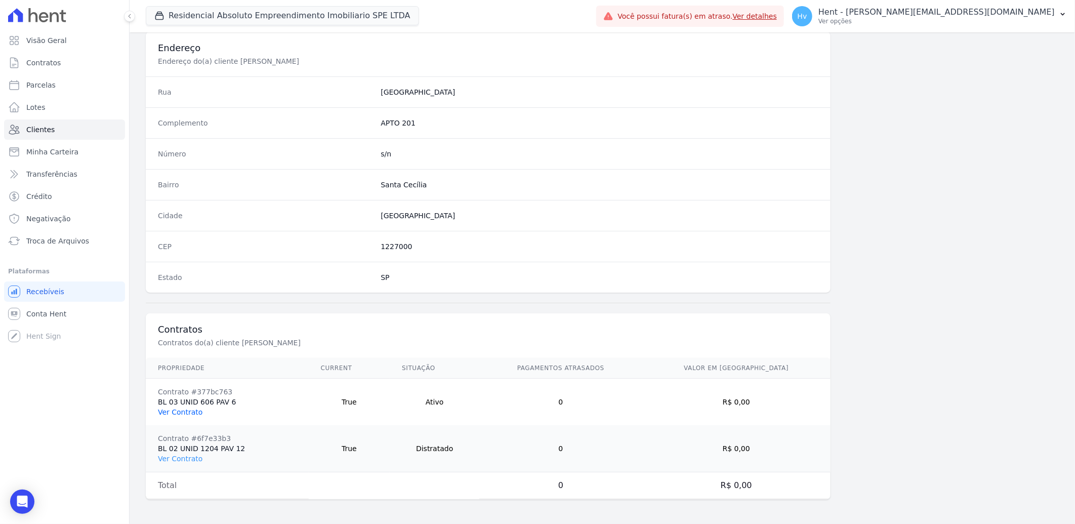
click at [188, 409] on link "Ver Contrato" at bounding box center [180, 412] width 45 height 8
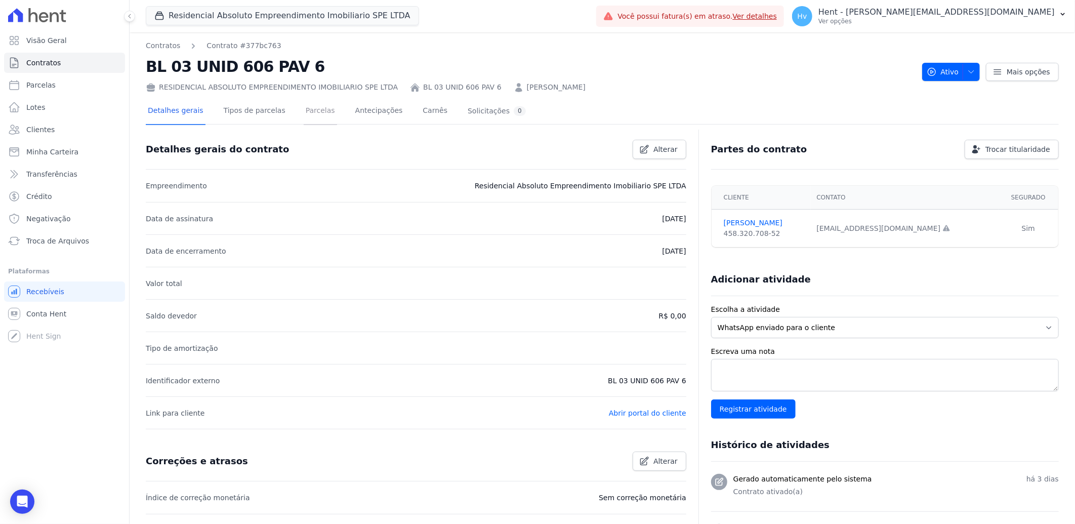
click at [311, 109] on link "Parcelas" at bounding box center [320, 111] width 33 height 27
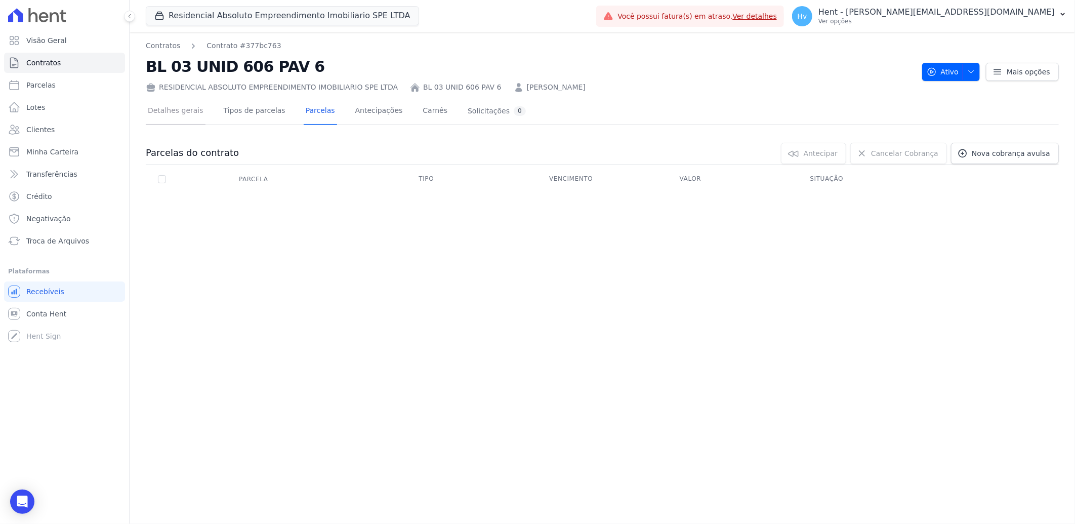
click at [173, 114] on link "Detalhes gerais" at bounding box center [176, 111] width 60 height 27
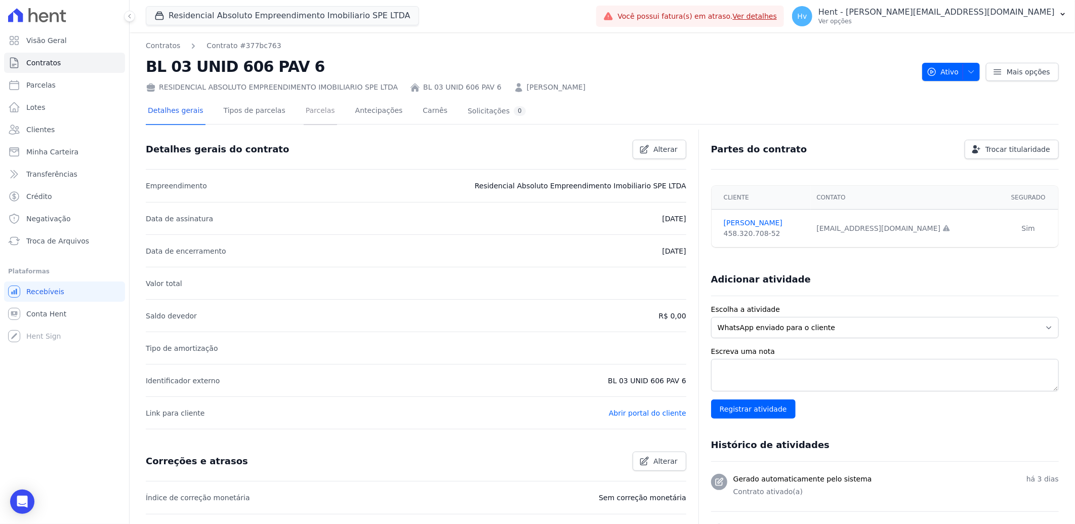
click at [309, 106] on link "Parcelas" at bounding box center [320, 111] width 33 height 27
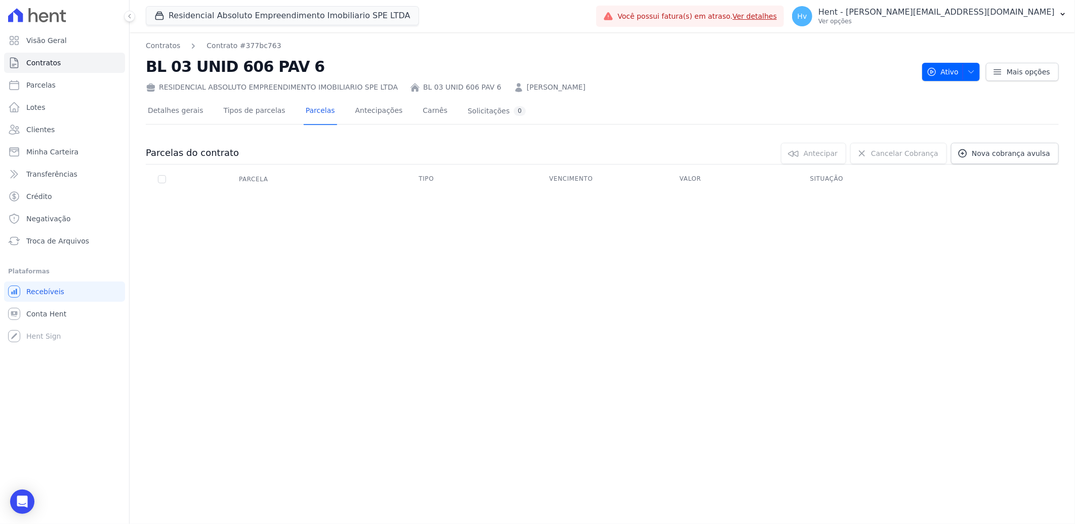
click at [649, 287] on div "Contratos Contrato #377bc763 BL 03 UNID 606 PAV 6 RESIDENCIAL ABSOLUTO EMPREEND…" at bounding box center [602, 277] width 945 height 491
click at [330, 264] on div "Contratos Contrato #377bc763 BL 03 UNID 606 PAV 6 RESIDENCIAL ABSOLUTO EMPREEND…" at bounding box center [602, 277] width 945 height 491
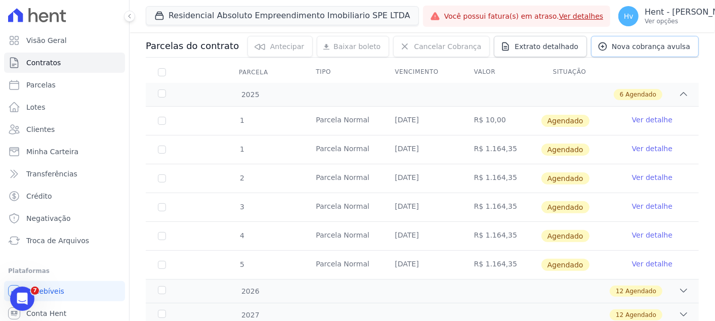
scroll to position [56, 0]
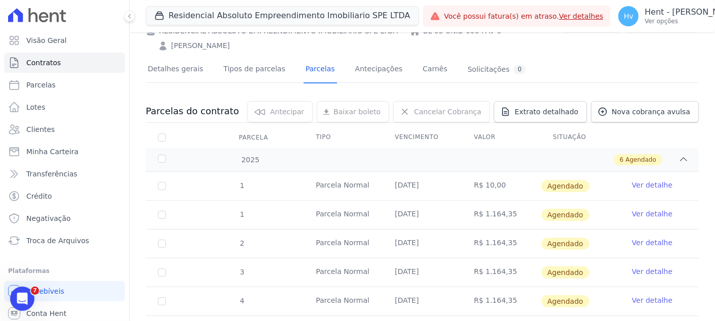
click at [641, 186] on link "Ver detalhe" at bounding box center [652, 185] width 40 height 10
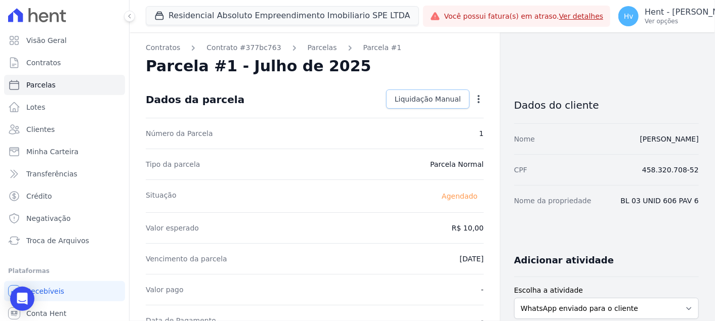
click at [443, 100] on span "Liquidação Manual" at bounding box center [428, 99] width 66 height 10
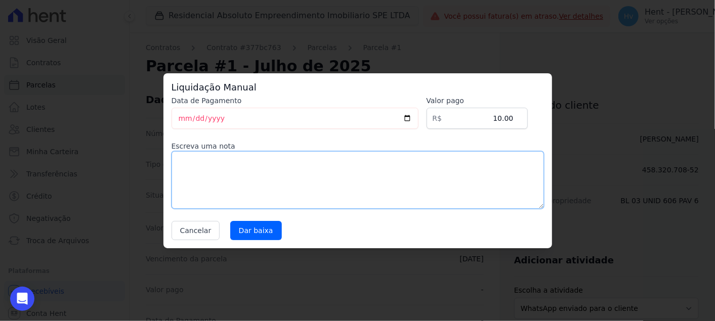
click at [241, 175] on textarea at bounding box center [358, 180] width 372 height 58
type textarea "Parcela teste"
click at [248, 229] on input "Dar baixa" at bounding box center [256, 230] width 52 height 19
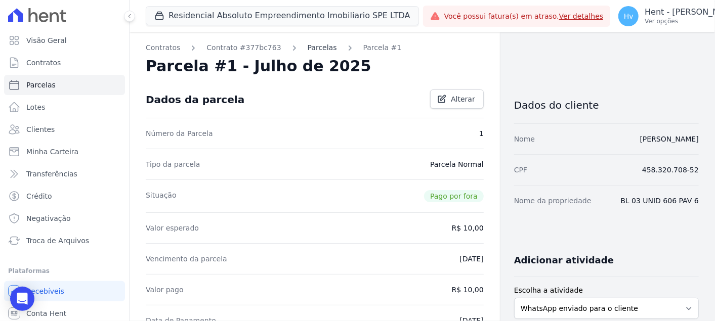
click at [308, 48] on link "Parcelas" at bounding box center [322, 48] width 29 height 11
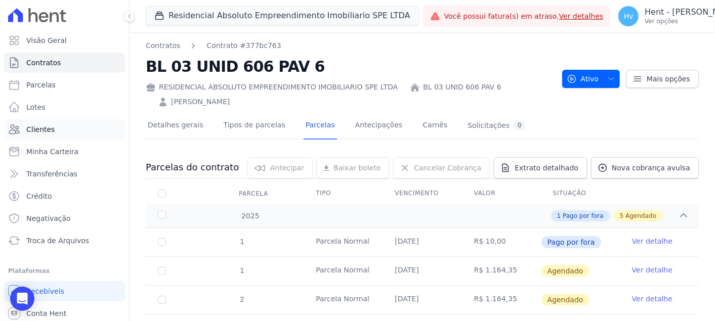
click at [55, 128] on link "Clientes" at bounding box center [64, 129] width 121 height 20
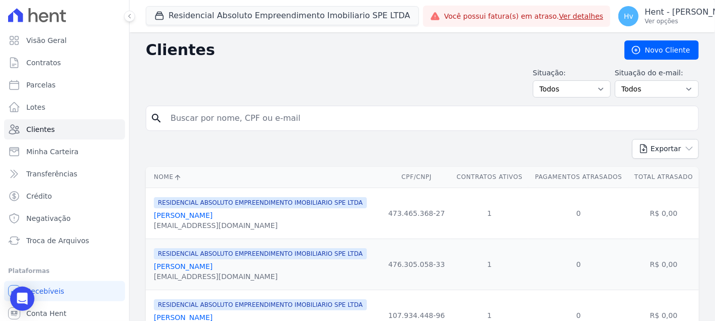
click at [306, 119] on input "search" at bounding box center [429, 118] width 530 height 20
type input "lucas oli"
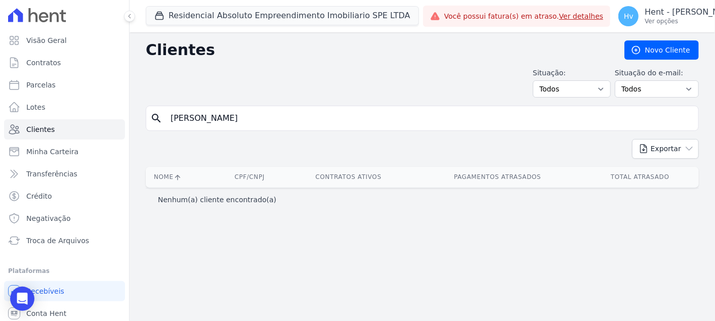
click at [213, 114] on input "lucas oli" at bounding box center [429, 118] width 530 height 20
type input "[PERSON_NAME]"
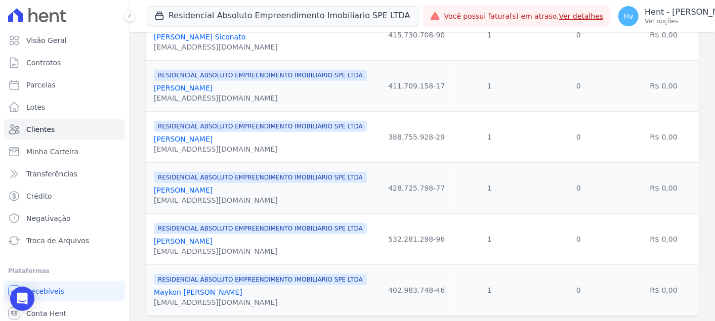
scroll to position [309, 0]
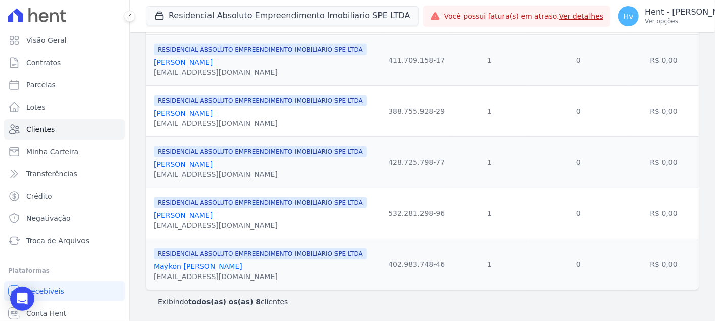
drag, startPoint x: 215, startPoint y: 215, endPoint x: 245, endPoint y: 205, distance: 31.8
click at [213, 215] on link "Lucas Reck De Oliveira" at bounding box center [183, 216] width 59 height 8
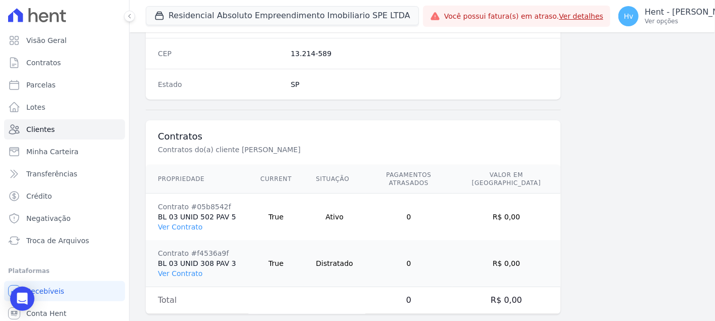
scroll to position [667, 0]
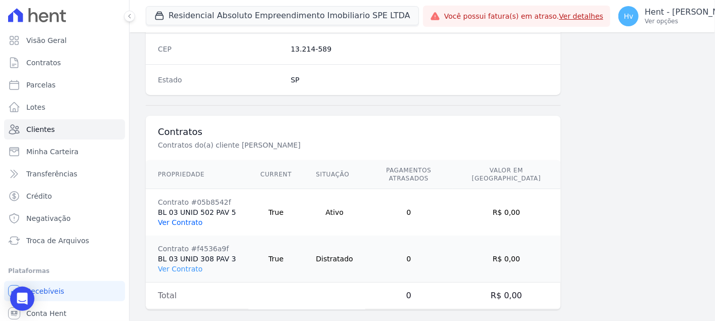
click at [190, 219] on link "Ver Contrato" at bounding box center [180, 223] width 45 height 8
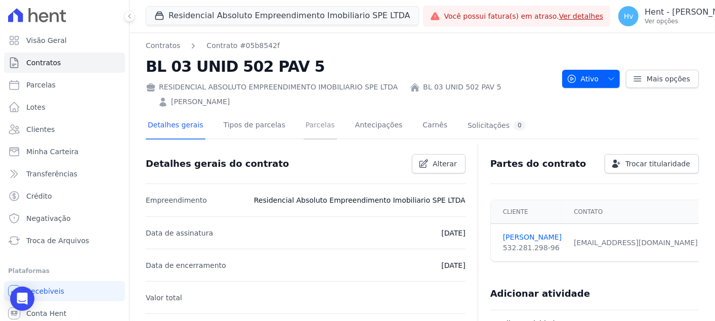
click at [311, 130] on link "Parcelas" at bounding box center [320, 126] width 33 height 27
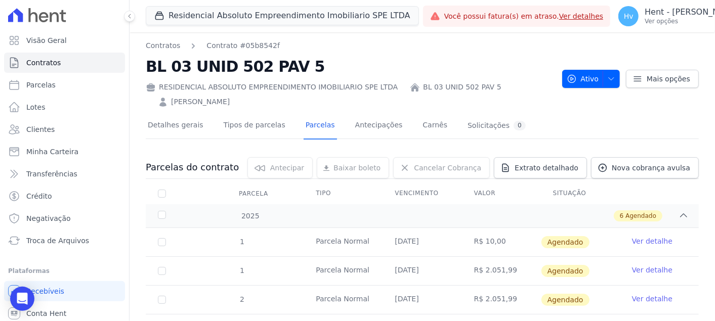
click at [640, 243] on link "Ver detalhe" at bounding box center [652, 241] width 40 height 10
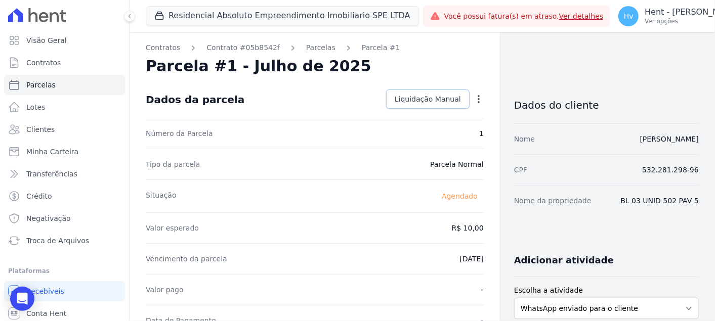
click at [431, 100] on span "Liquidação Manual" at bounding box center [428, 99] width 66 height 10
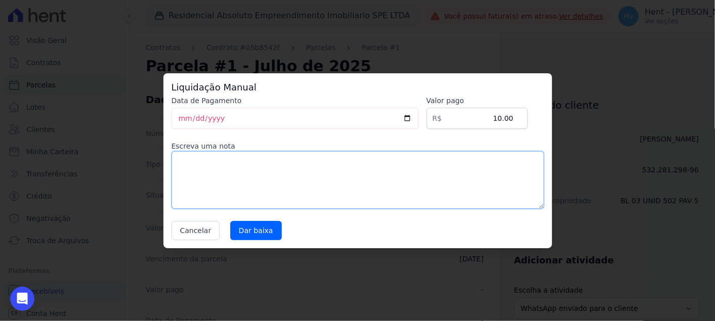
click at [355, 192] on textarea at bounding box center [358, 180] width 372 height 58
type textarea "Parcela teste"
click at [258, 230] on input "Dar baixa" at bounding box center [256, 230] width 52 height 19
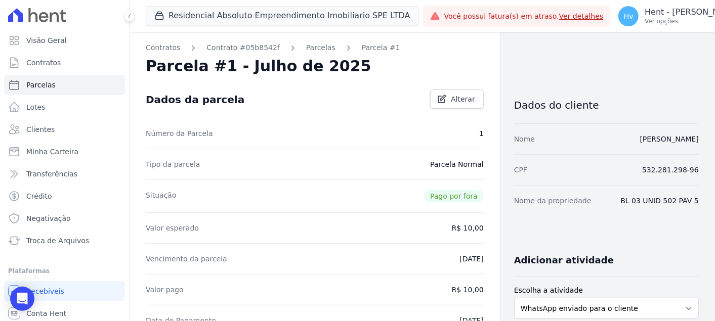
click at [307, 47] on link "Parcelas" at bounding box center [320, 48] width 29 height 11
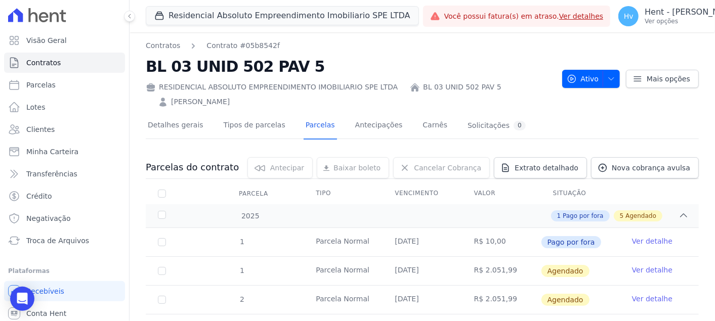
scroll to position [24, 0]
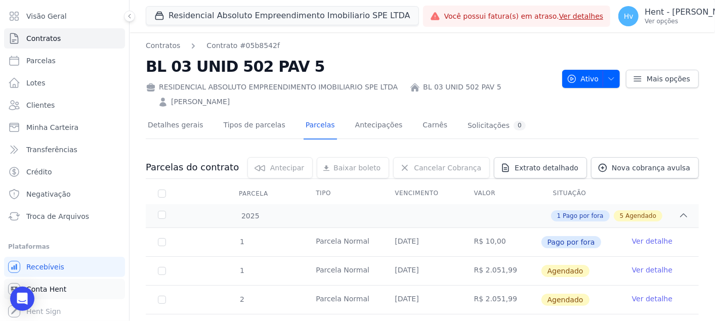
click at [53, 284] on span "Conta Hent" at bounding box center [46, 289] width 40 height 10
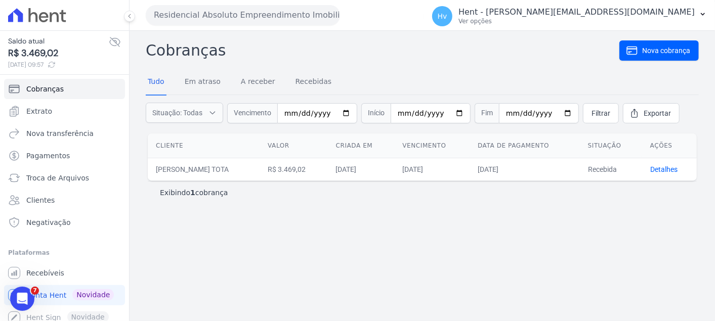
click at [266, 235] on div "Cobranças Nova cobrança Tudo Em atraso A receber Recebidas Situação: Todas Em a…" at bounding box center [422, 176] width 585 height 290
click at [583, 234] on div "Cobranças Nova cobrança Tudo Em atraso A receber Recebidas Situação: Todas Em a…" at bounding box center [422, 176] width 585 height 290
click at [666, 169] on link "Detalhes" at bounding box center [663, 169] width 27 height 8
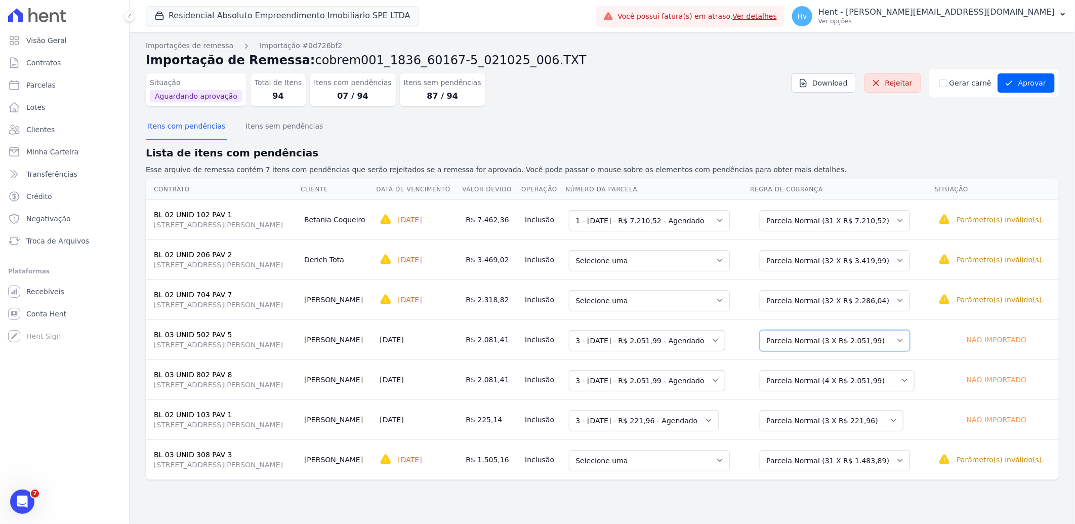
click at [872, 337] on select "Selecione uma Nova Parcela Avulsa Parcela Avulsa Existente Parcela Normal (1 X …" at bounding box center [835, 340] width 150 height 21
click at [706, 266] on select "Selecione uma 1 - [DATE] - R$ 3.419,99 - Agendado 3 - [DATE] - R$ 3.419,99 - Ag…" at bounding box center [649, 260] width 161 height 21
click at [699, 301] on select "Selecione uma 1 - [DATE] - R$ 2.286,04 - Agendado 3 - [DATE] - R$ 2.286,04 - Ag…" at bounding box center [649, 300] width 161 height 21
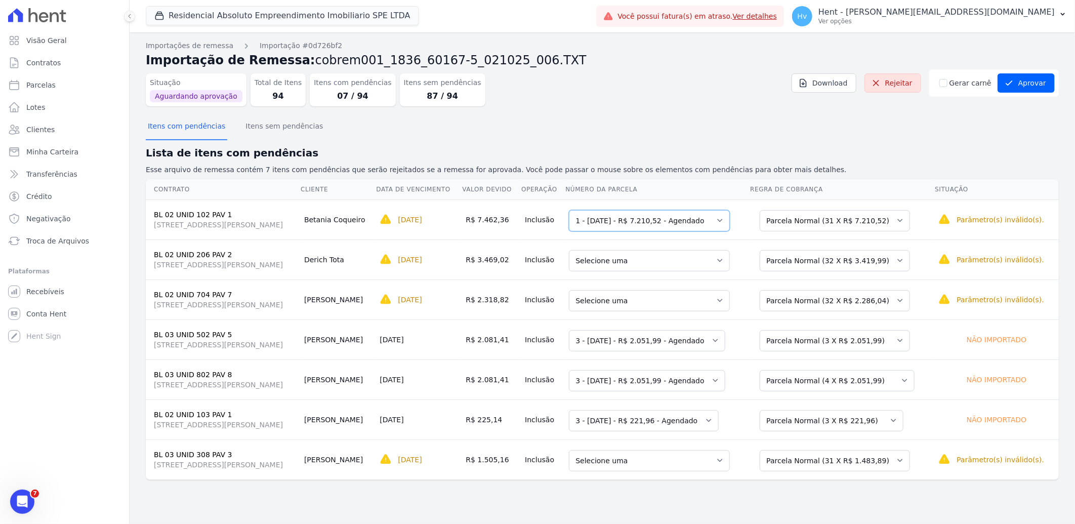
click at [702, 223] on select "Selecione uma 1 - 01/09/2025 - R$ 7.210,52 - Agendado 2 - 01/11/2025 - R$ 7.210…" at bounding box center [649, 220] width 161 height 21
click at [772, 119] on div "Itens com pendências Itens sem pendências" at bounding box center [602, 126] width 913 height 25
click at [858, 342] on select "Selecione uma Nova Parcela Avulsa Parcela Avulsa Existente Parcela Normal (1 X …" at bounding box center [835, 340] width 150 height 21
click at [877, 387] on select "Selecione uma Nova Parcela Avulsa Parcela Avulsa Existente Parcela Normal (4 X …" at bounding box center [837, 380] width 155 height 21
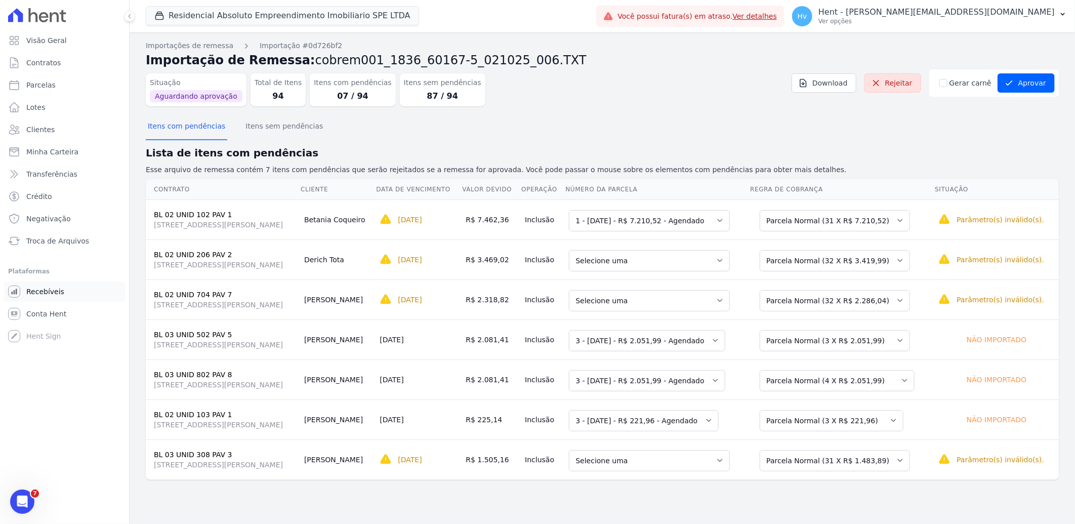
click at [45, 294] on span "Recebíveis" at bounding box center [45, 291] width 38 height 10
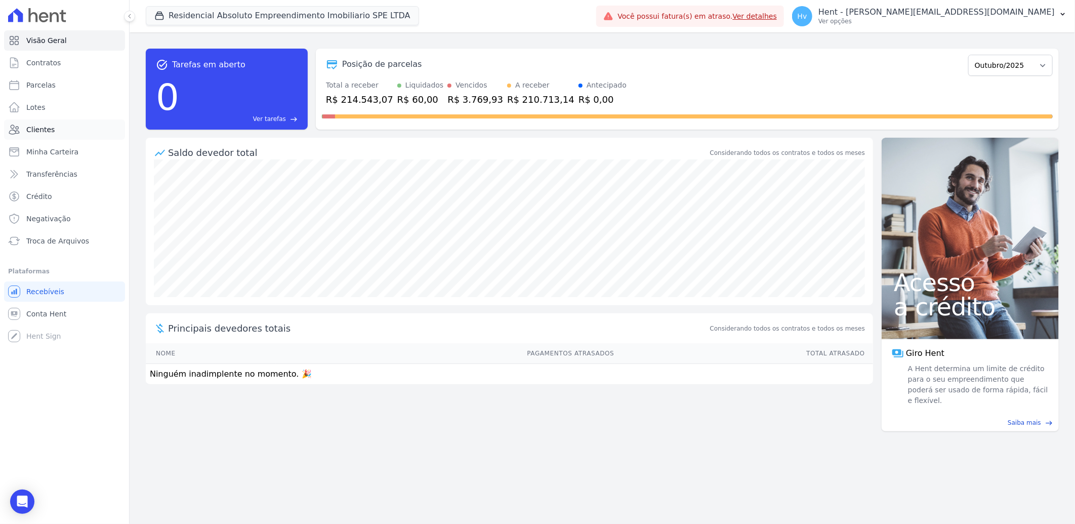
click at [62, 129] on link "Clientes" at bounding box center [64, 129] width 121 height 20
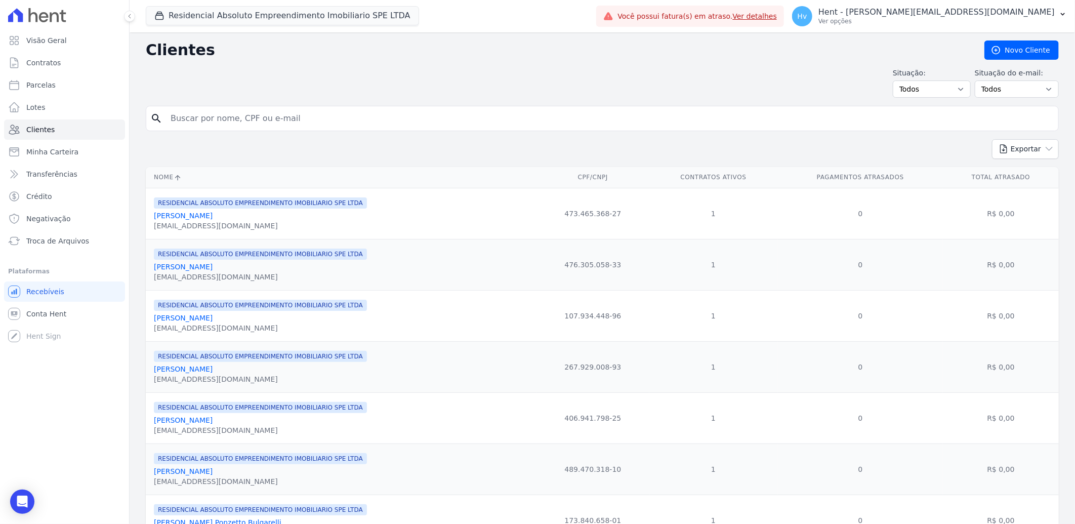
click at [249, 119] on input "search" at bounding box center [609, 118] width 890 height 20
type input "[PERSON_NAME]"
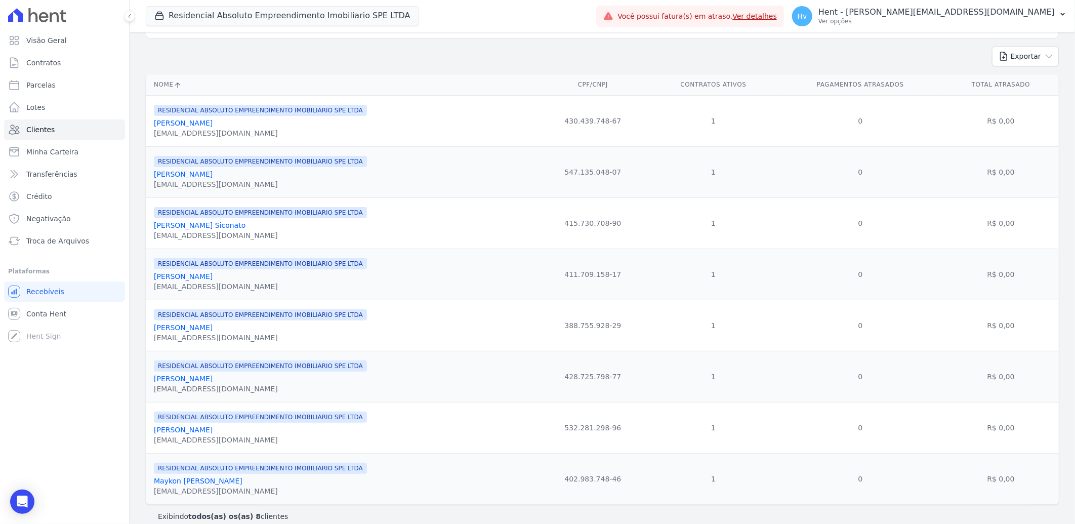
scroll to position [107, 0]
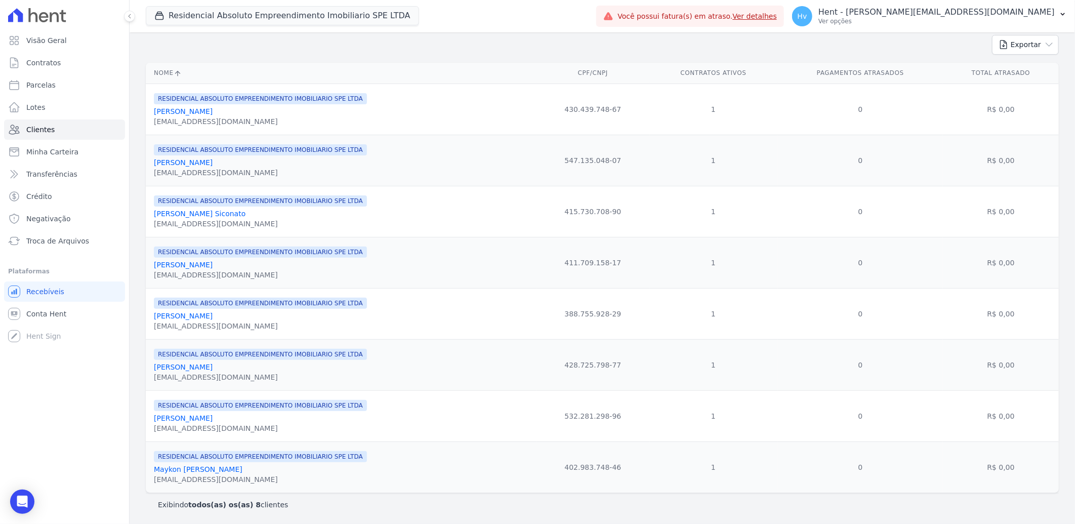
click at [213, 420] on link "[PERSON_NAME]" at bounding box center [183, 418] width 59 height 8
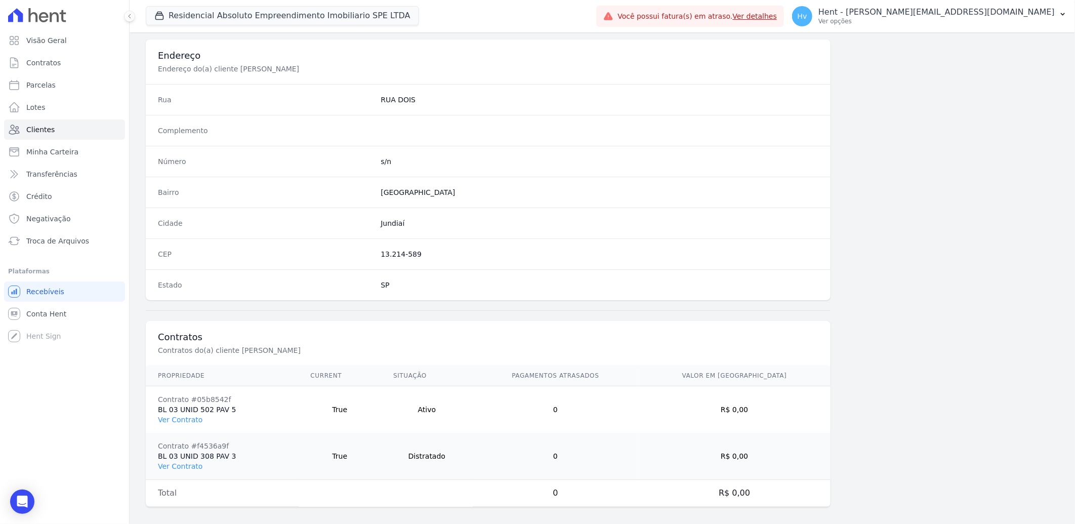
scroll to position [471, 0]
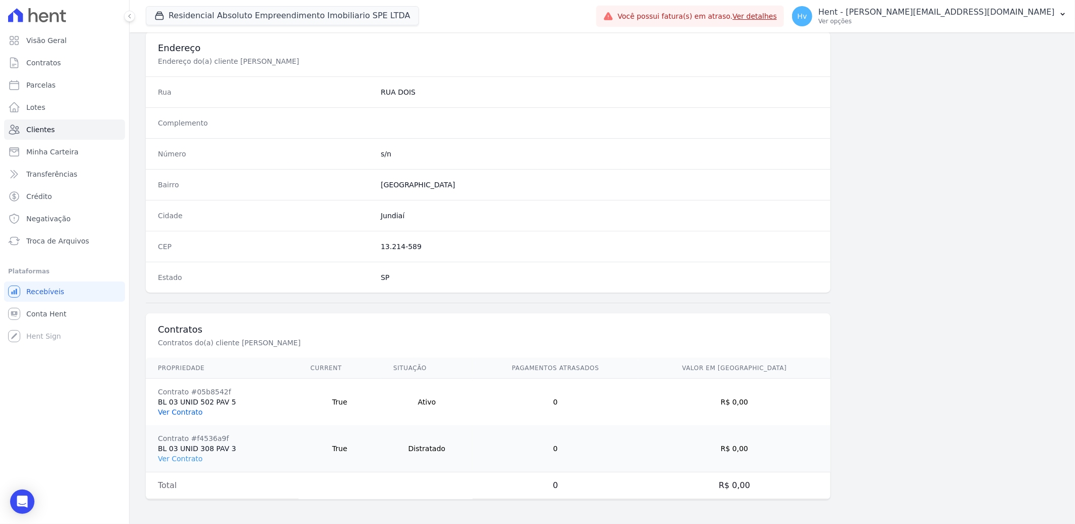
click at [184, 412] on link "Ver Contrato" at bounding box center [180, 412] width 45 height 8
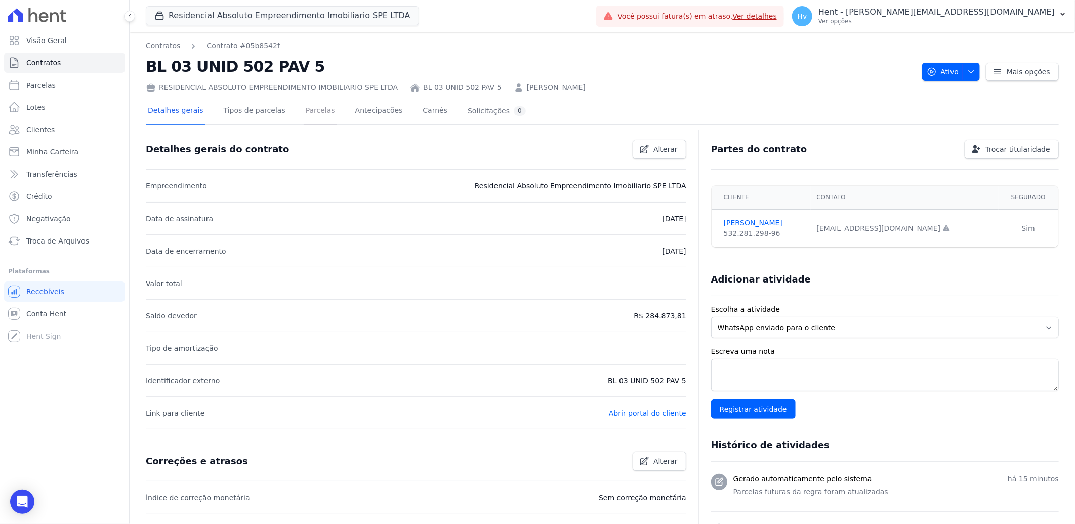
click at [316, 107] on link "Parcelas" at bounding box center [320, 111] width 33 height 27
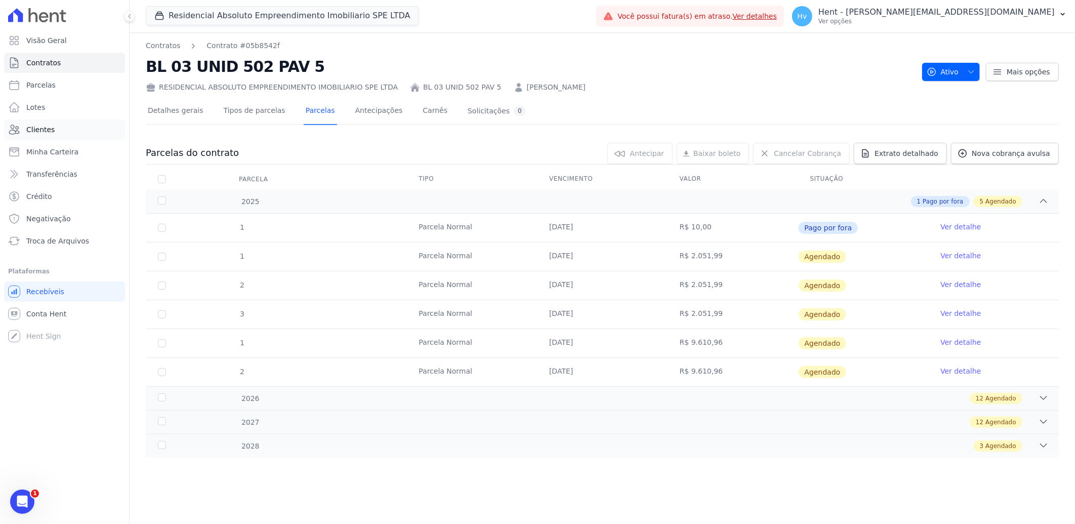
click at [69, 125] on link "Clientes" at bounding box center [64, 129] width 121 height 20
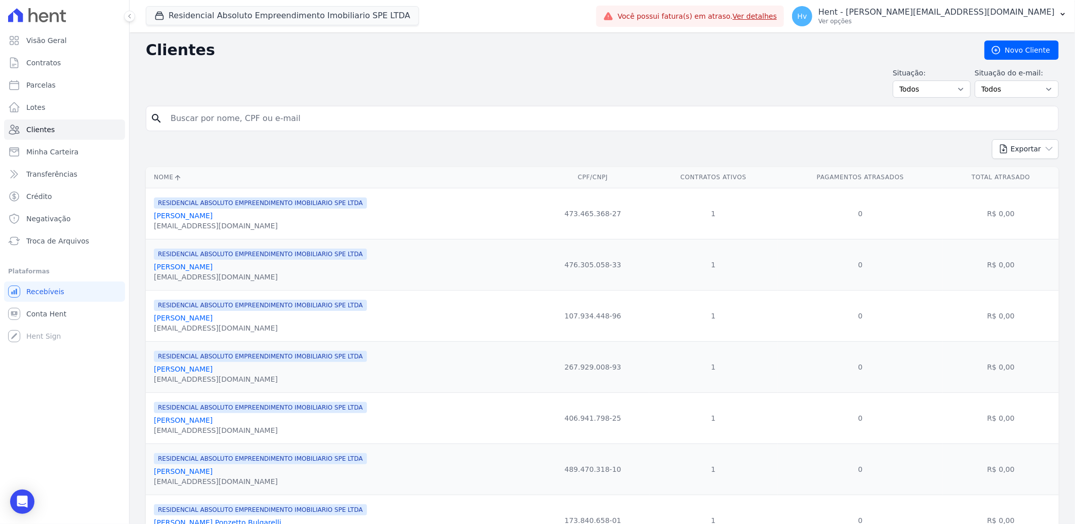
click at [230, 119] on input "search" at bounding box center [609, 118] width 890 height 20
type input "[PERSON_NAME]"
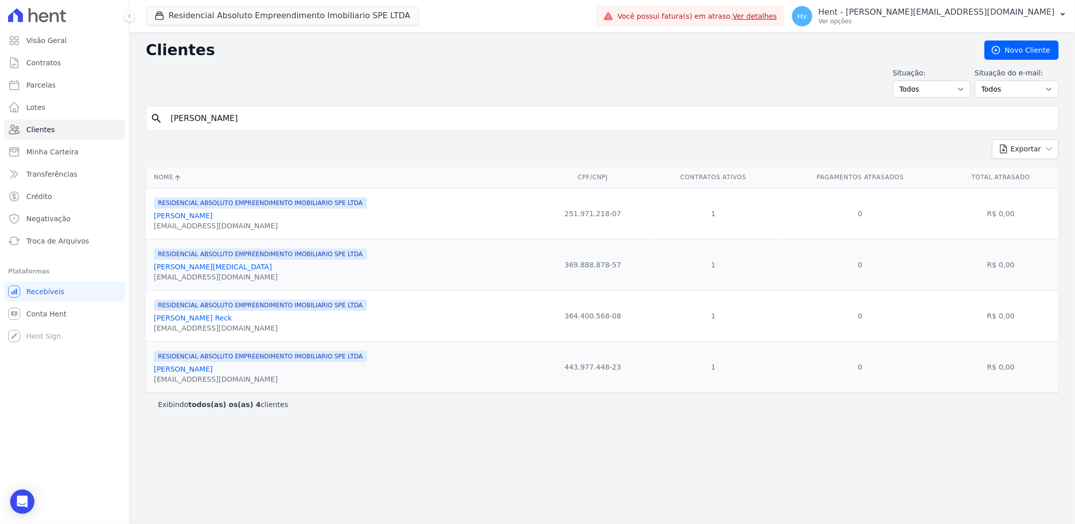
click at [195, 320] on link "[PERSON_NAME] Reck" at bounding box center [193, 318] width 78 height 8
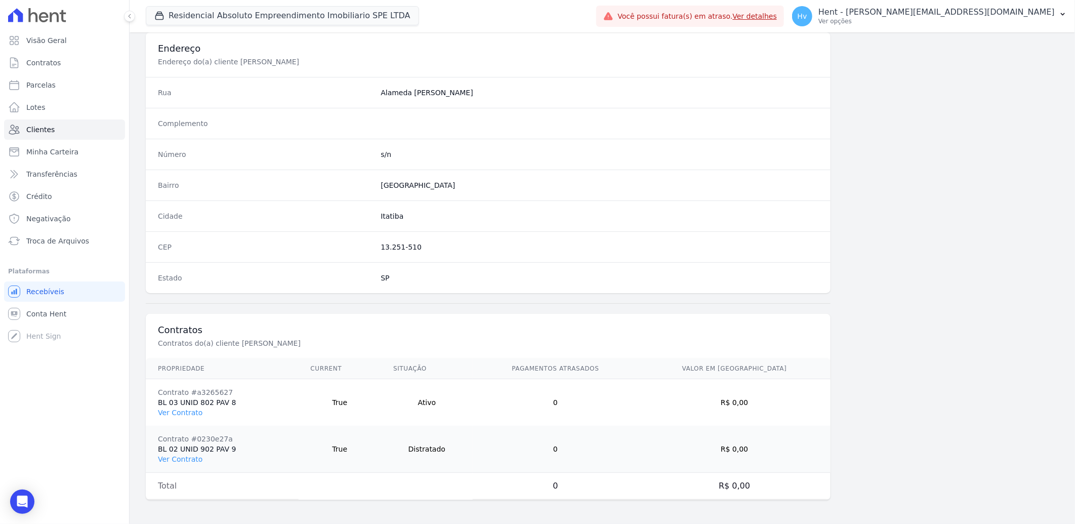
scroll to position [471, 0]
click at [195, 411] on link "Ver Contrato" at bounding box center [180, 412] width 45 height 8
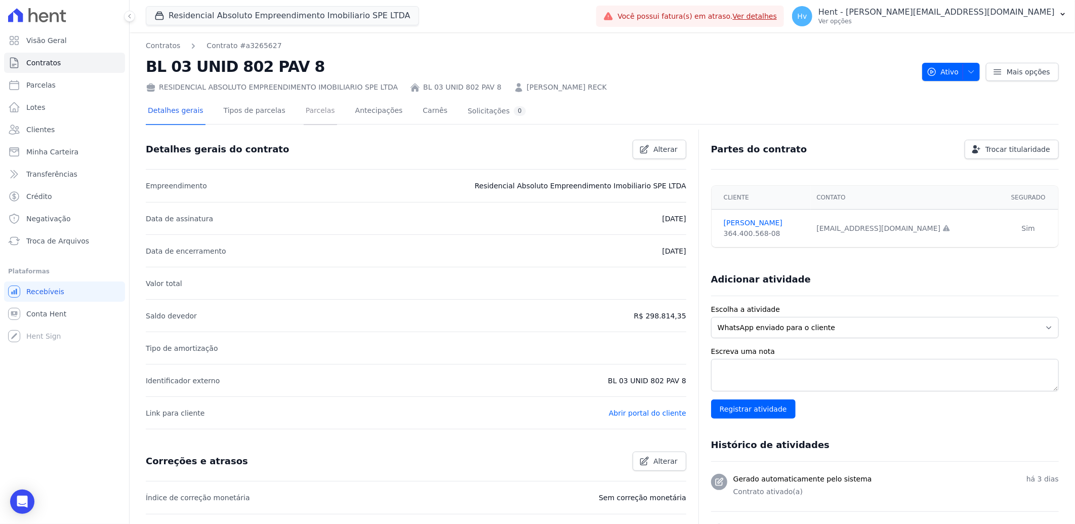
click at [317, 111] on link "Parcelas" at bounding box center [320, 111] width 33 height 27
